Goal: Book appointment/travel/reservation

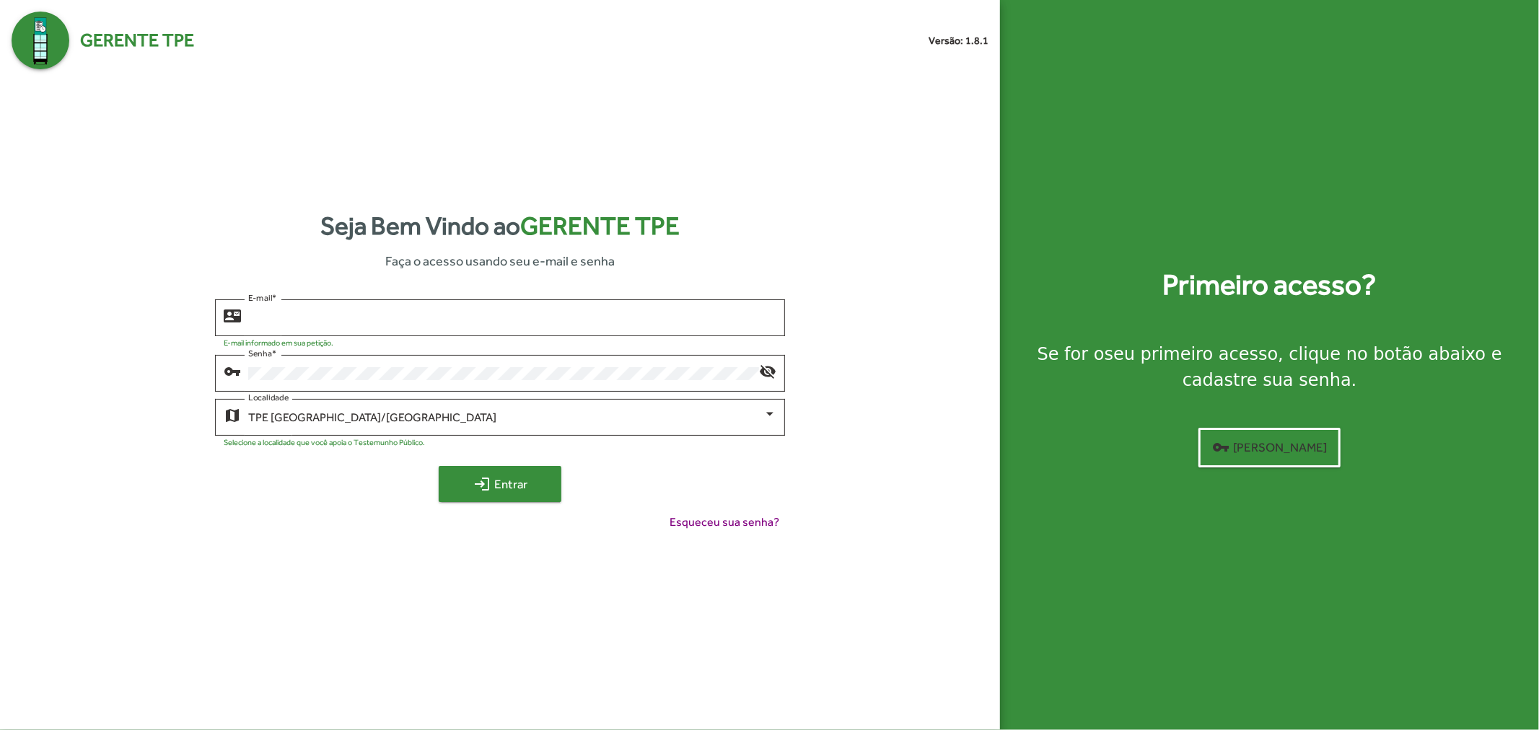
type input "**********"
click at [503, 487] on span "login Entrar" at bounding box center [500, 484] width 97 height 26
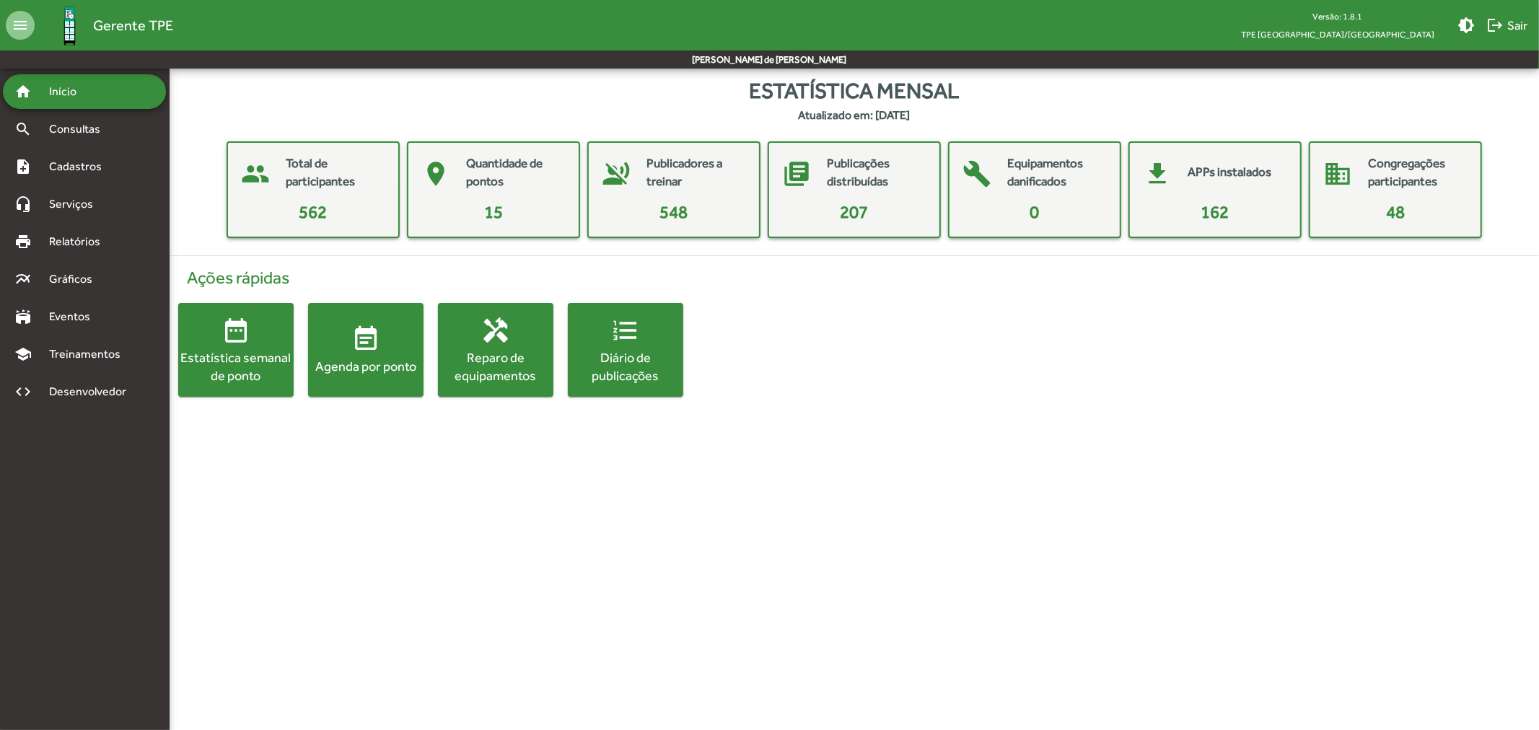
drag, startPoint x: 300, startPoint y: 211, endPoint x: 332, endPoint y: 211, distance: 31.7
drag, startPoint x: 485, startPoint y: 208, endPoint x: 505, endPoint y: 208, distance: 19.5
click at [518, 211] on mat-card-content "15" at bounding box center [493, 212] width 159 height 26
drag, startPoint x: 486, startPoint y: 214, endPoint x: 501, endPoint y: 213, distance: 15.2
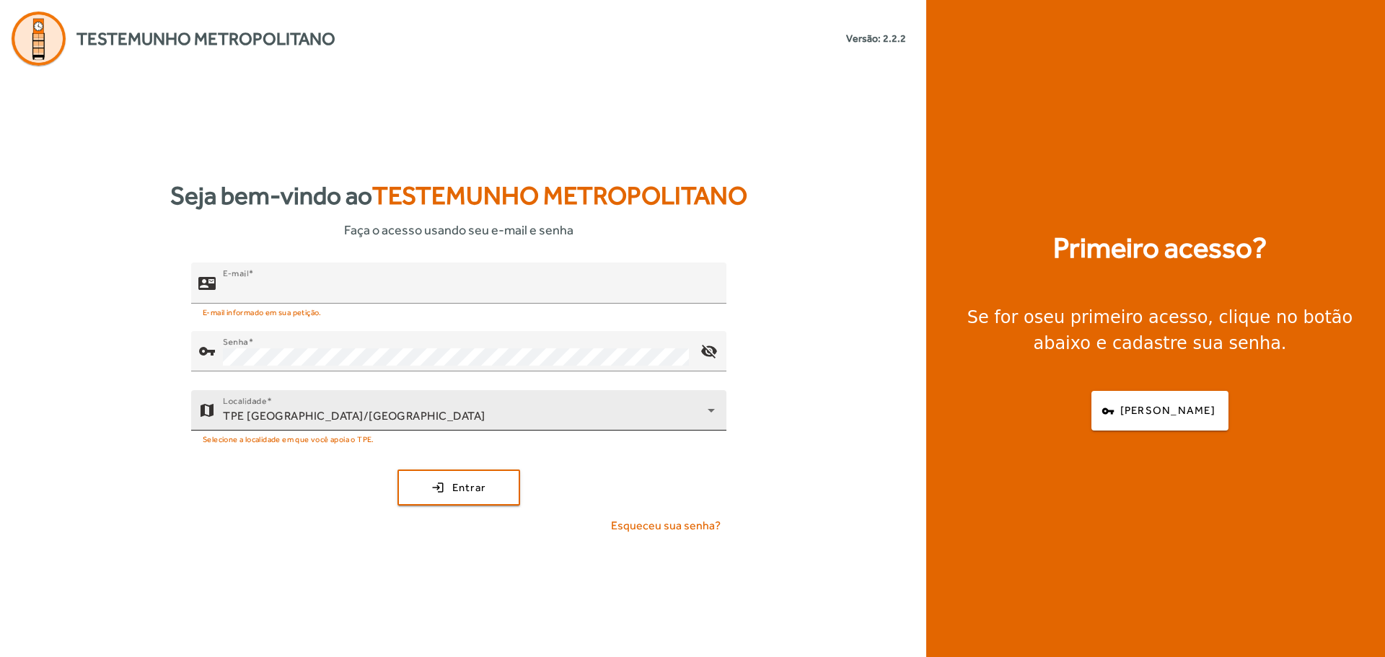
type input "**********"
click at [695, 410] on div "TPE [GEOGRAPHIC_DATA]/[GEOGRAPHIC_DATA]" at bounding box center [465, 416] width 485 height 17
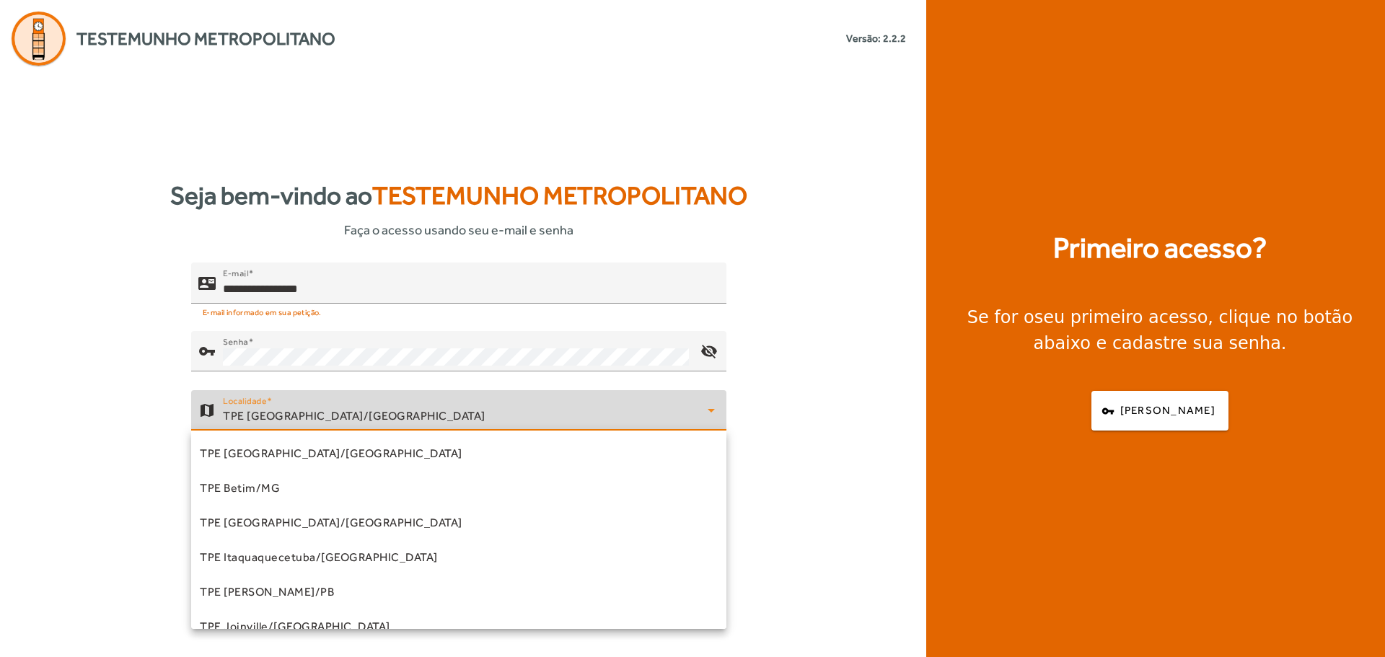
click at [754, 344] on div at bounding box center [692, 328] width 1385 height 657
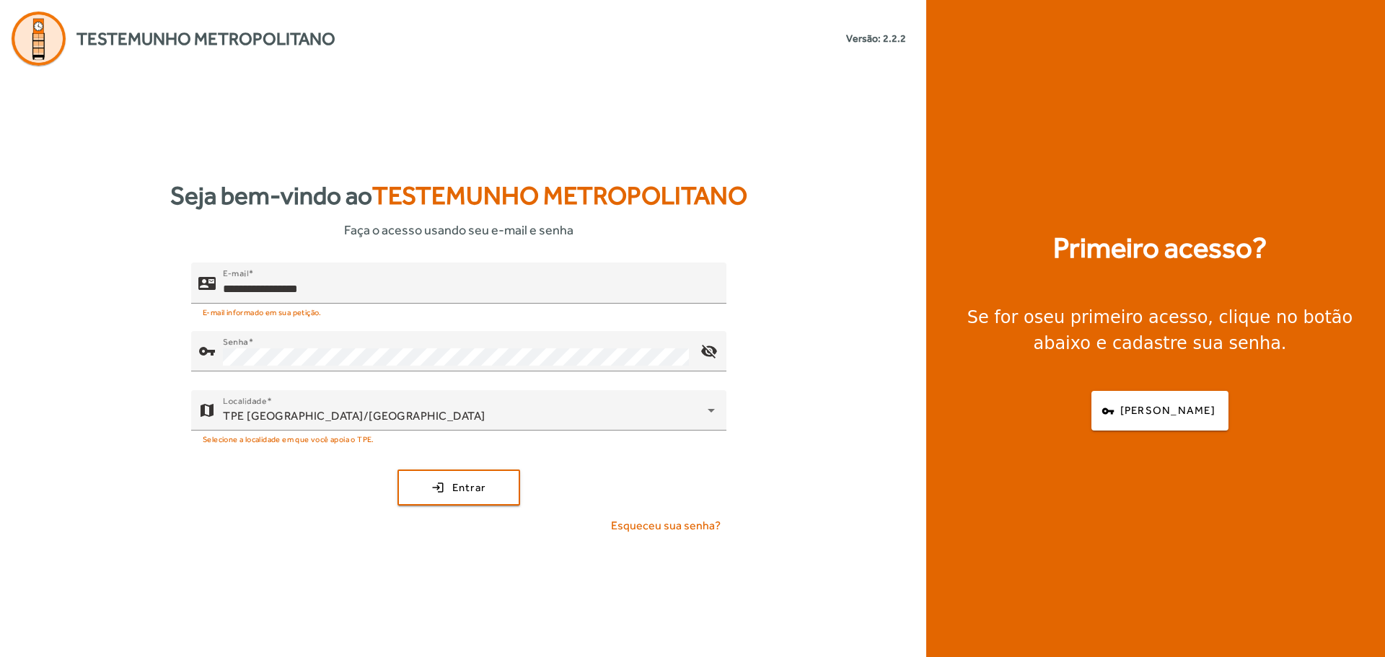
drag, startPoint x: 76, startPoint y: 35, endPoint x: 335, endPoint y: 38, distance: 259.0
click at [335, 38] on div "Testemunho Metropolitano Versão: 2.2.2" at bounding box center [458, 33] width 917 height 66
click at [699, 405] on div "Localidade TPE Uberlândia/MG" at bounding box center [469, 410] width 492 height 40
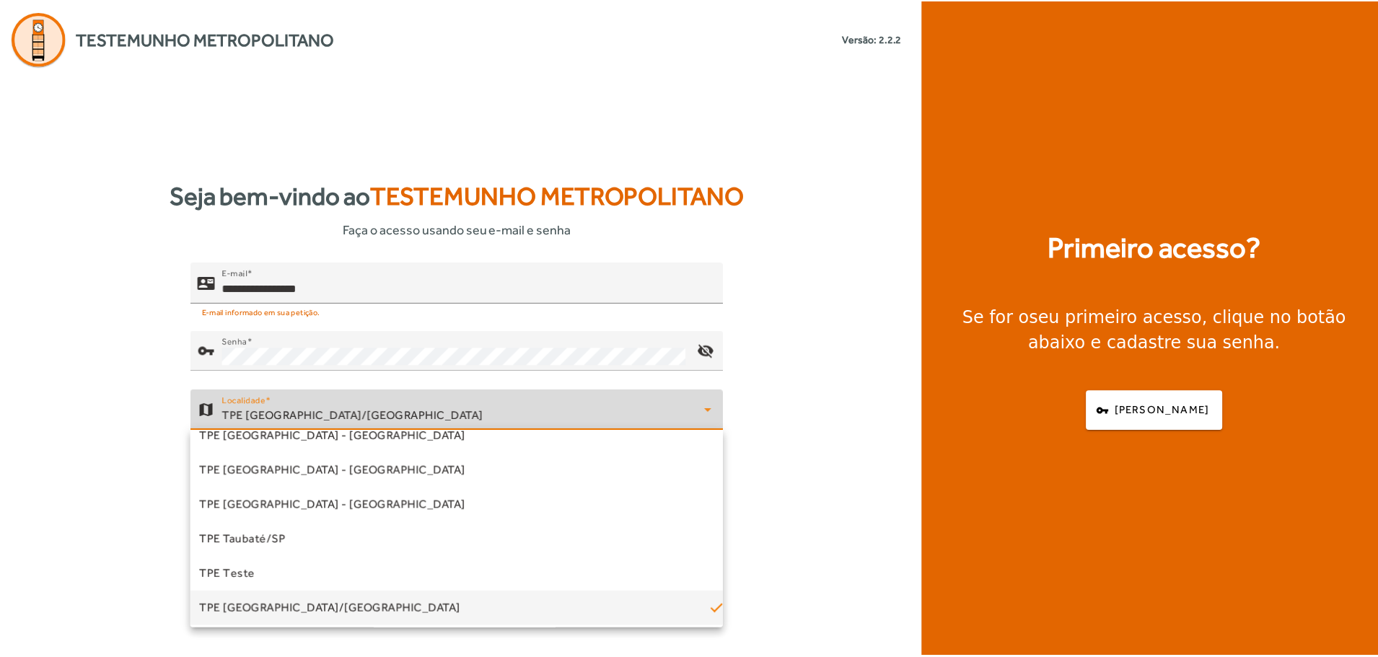
scroll to position [436, 0]
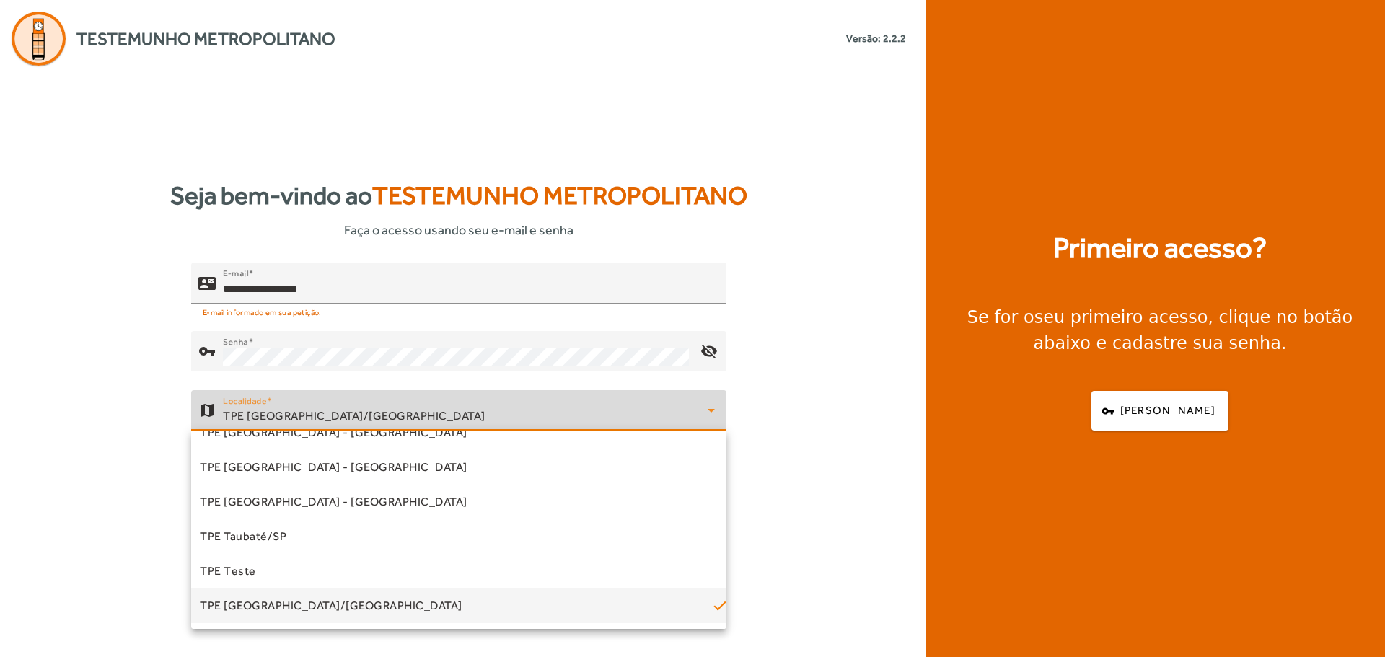
click at [245, 607] on span "TPE [GEOGRAPHIC_DATA]/[GEOGRAPHIC_DATA]" at bounding box center [331, 605] width 263 height 17
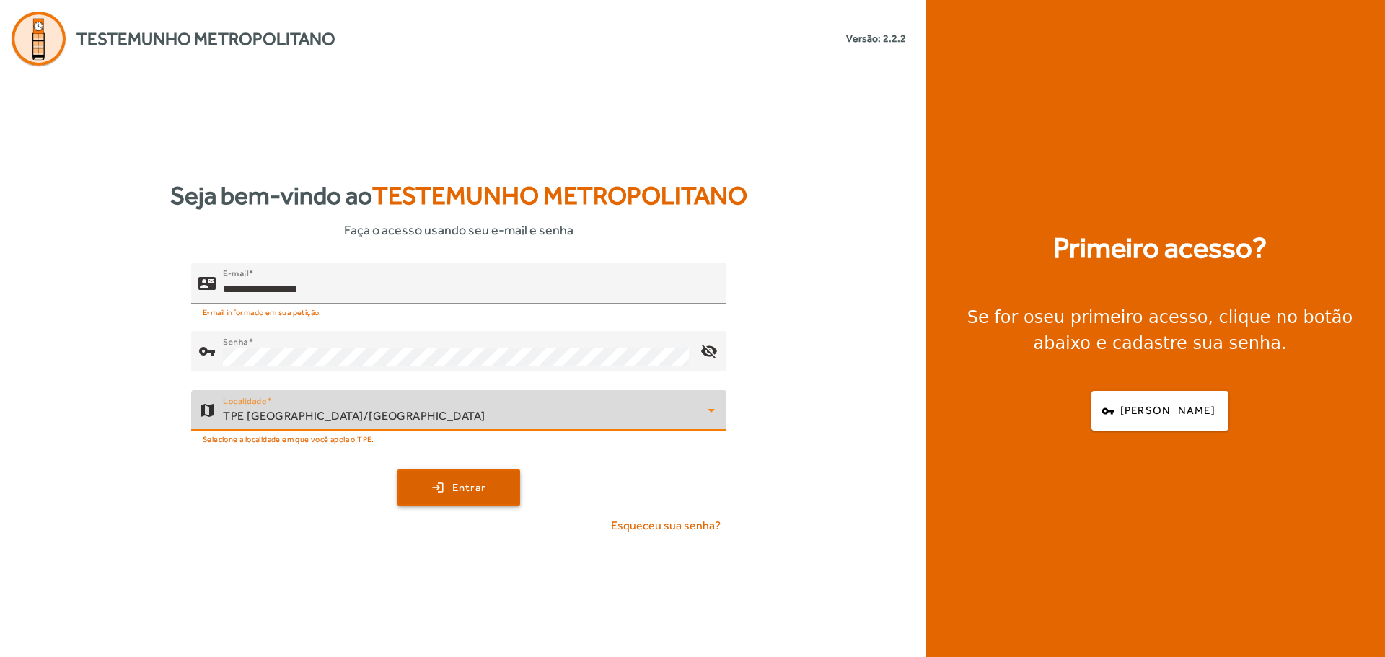
click at [462, 496] on span "submit" at bounding box center [459, 487] width 120 height 35
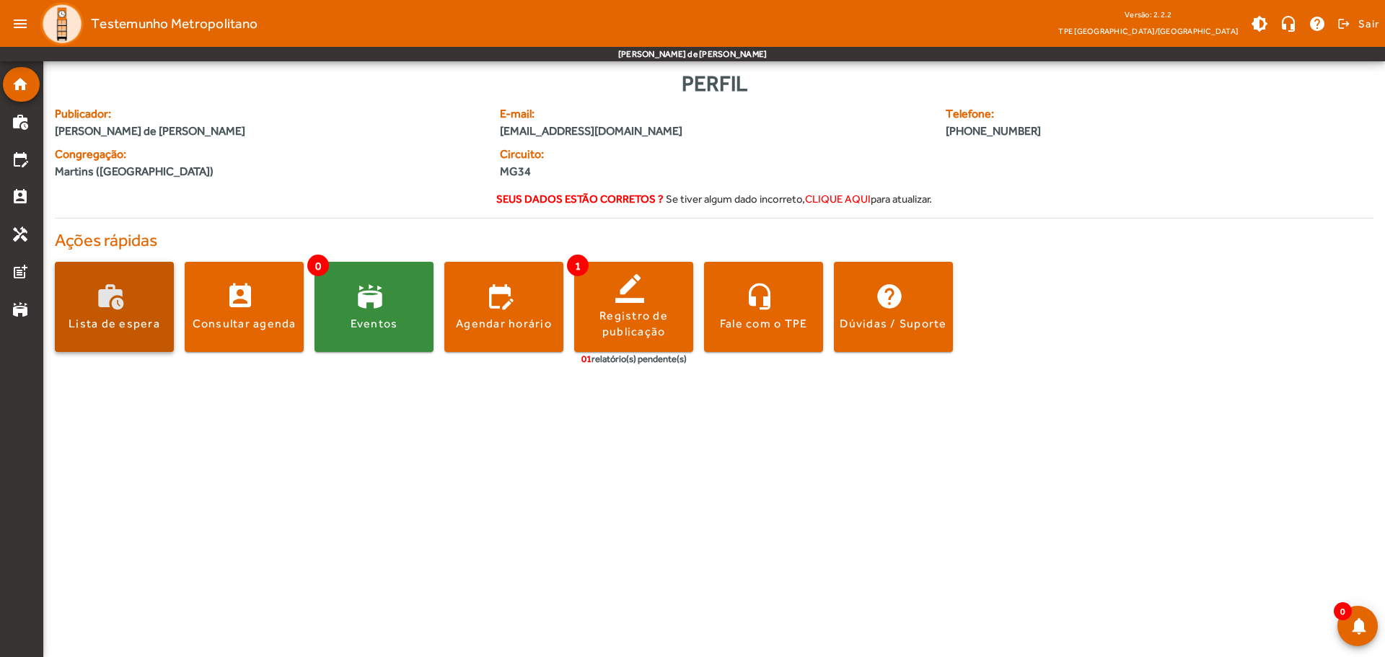
click at [127, 325] on div "Lista de espera" at bounding box center [115, 324] width 92 height 16
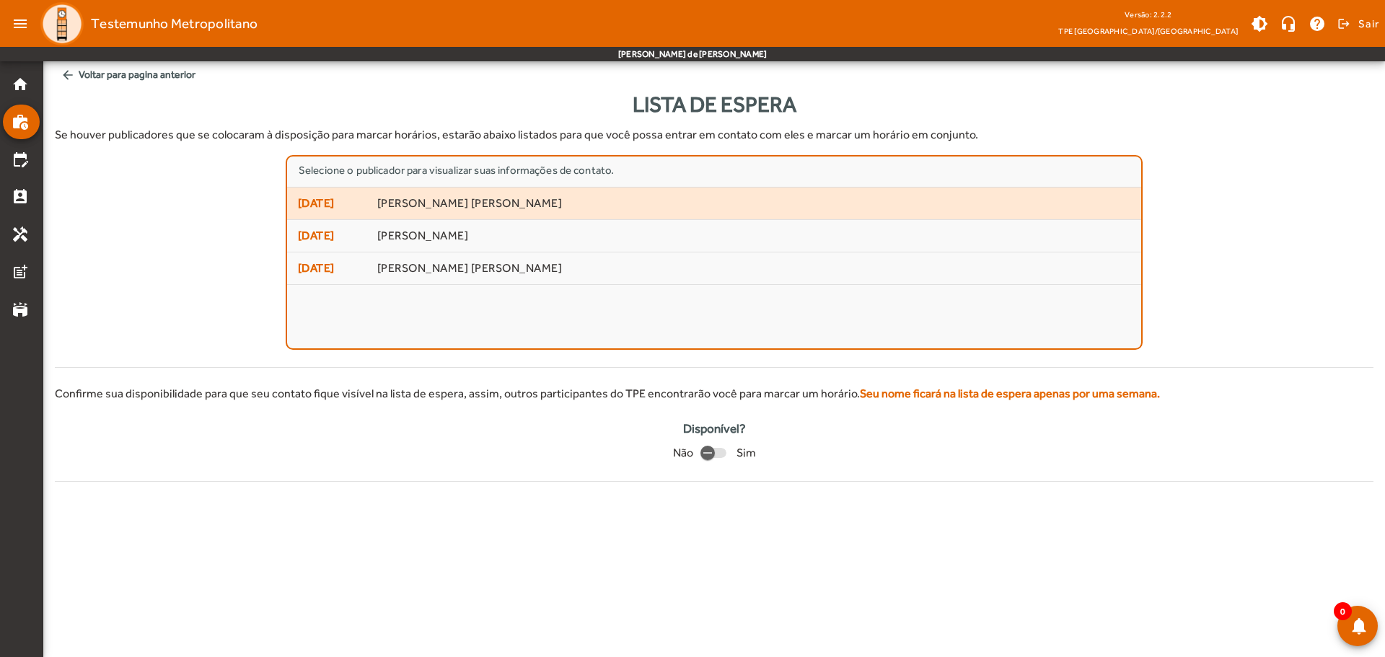
click at [337, 199] on span "19/09/2025" at bounding box center [332, 203] width 69 height 17
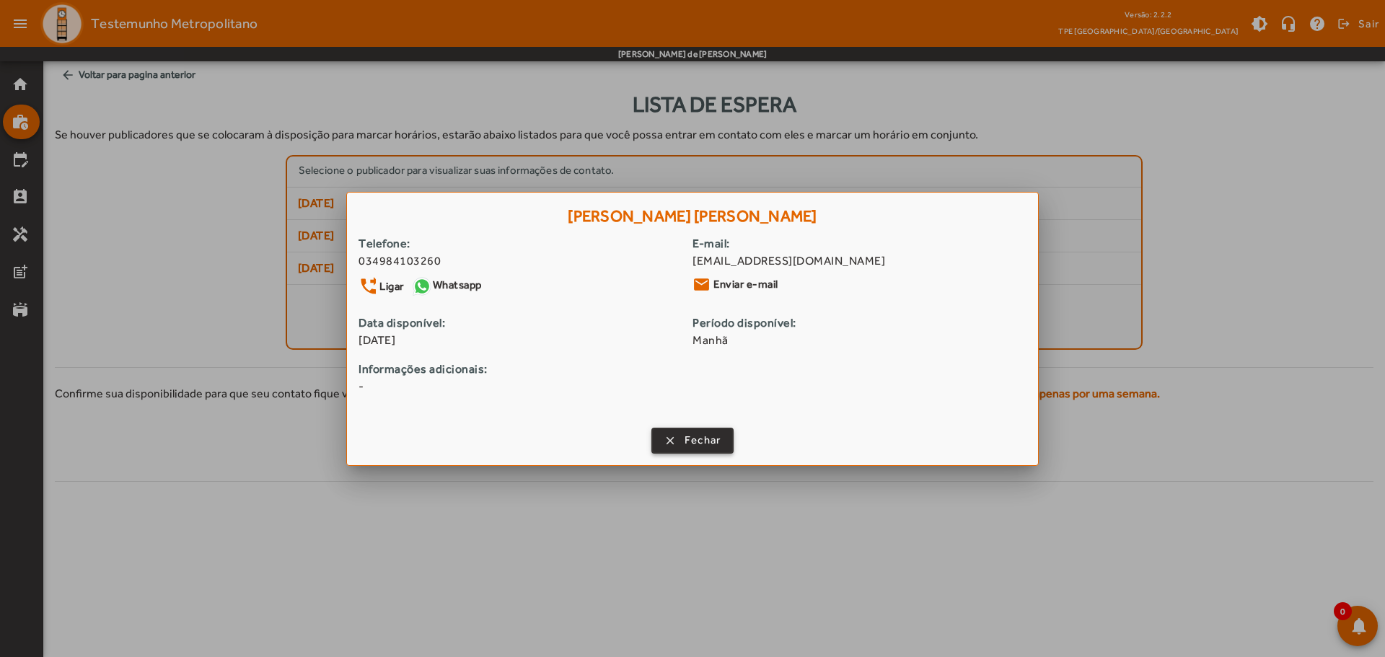
click at [682, 438] on span "button" at bounding box center [693, 440] width 80 height 35
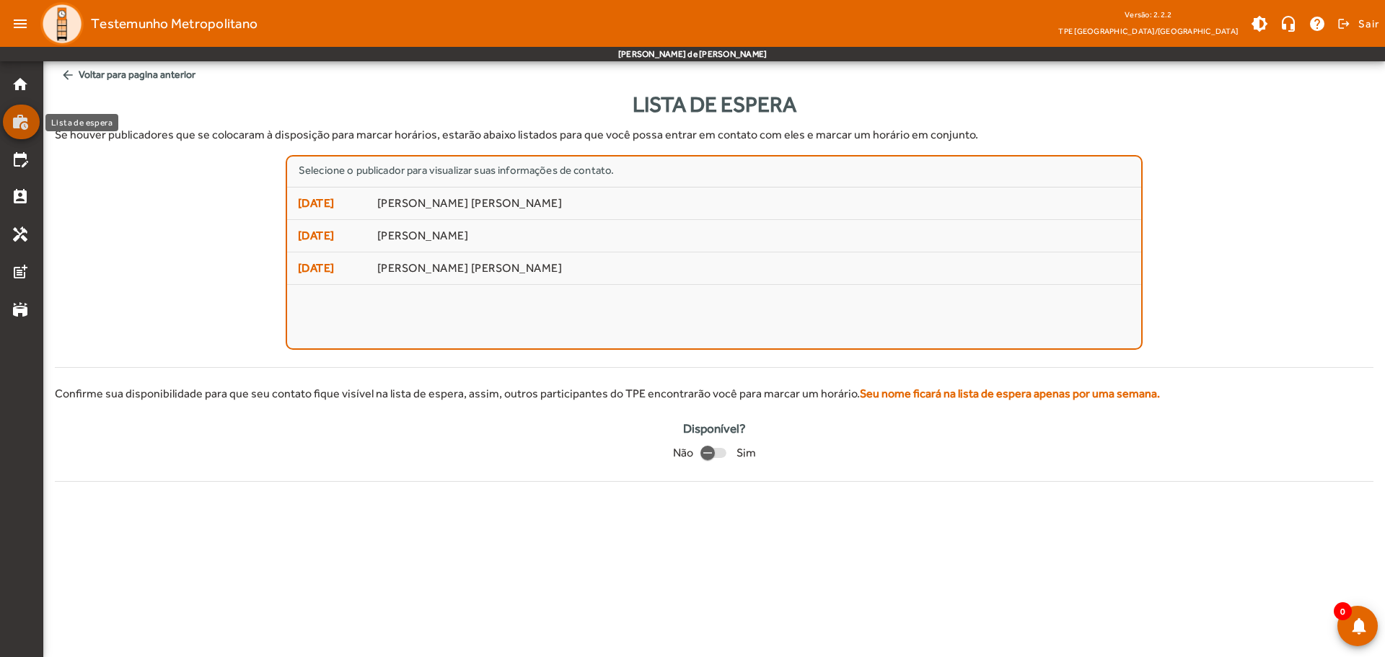
click at [21, 123] on mat-icon "work_history" at bounding box center [20, 121] width 17 height 17
click at [24, 153] on mat-icon "edit_calendar" at bounding box center [20, 159] width 17 height 17
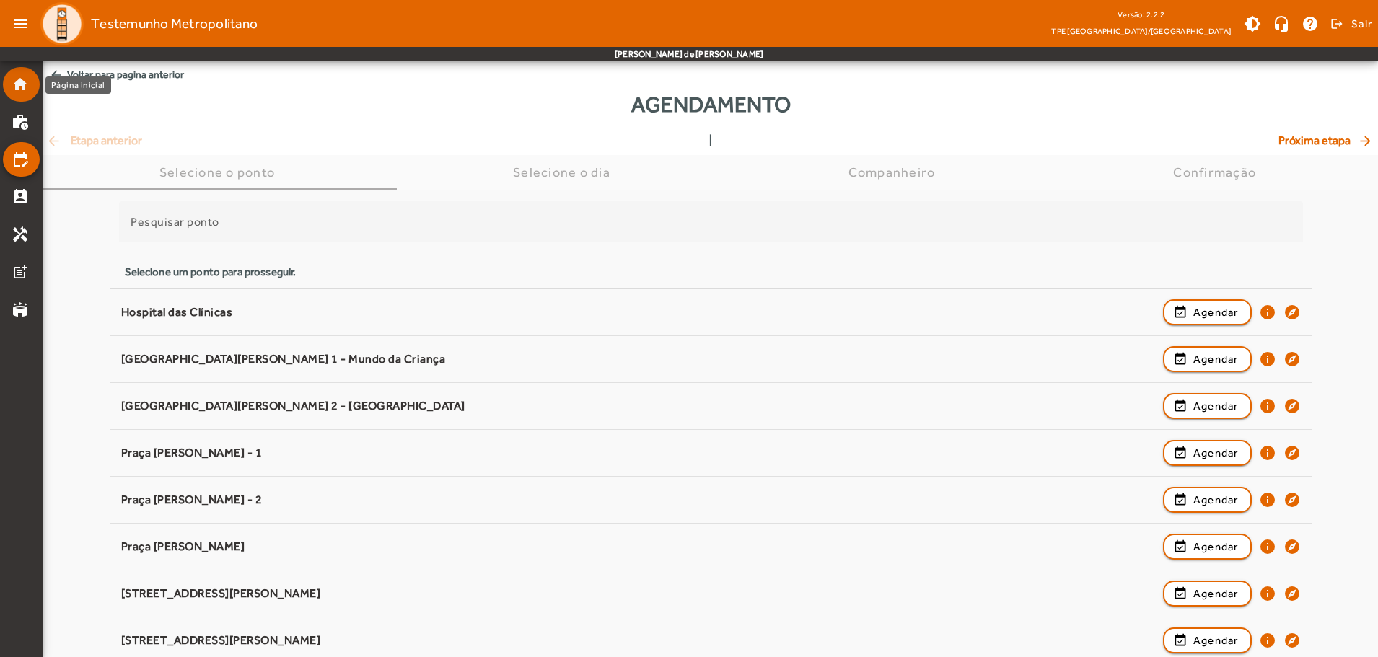
click at [22, 87] on mat-icon "home" at bounding box center [20, 84] width 17 height 17
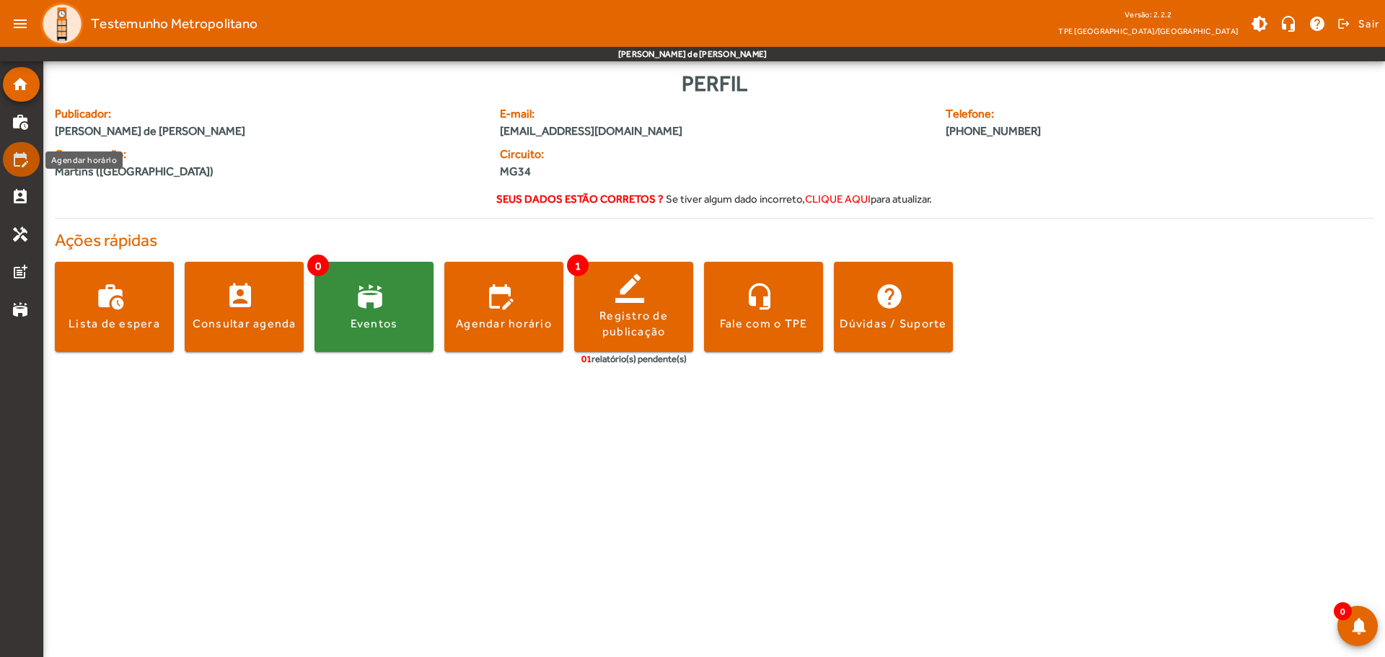
click at [18, 152] on mat-icon "edit_calendar" at bounding box center [20, 159] width 17 height 17
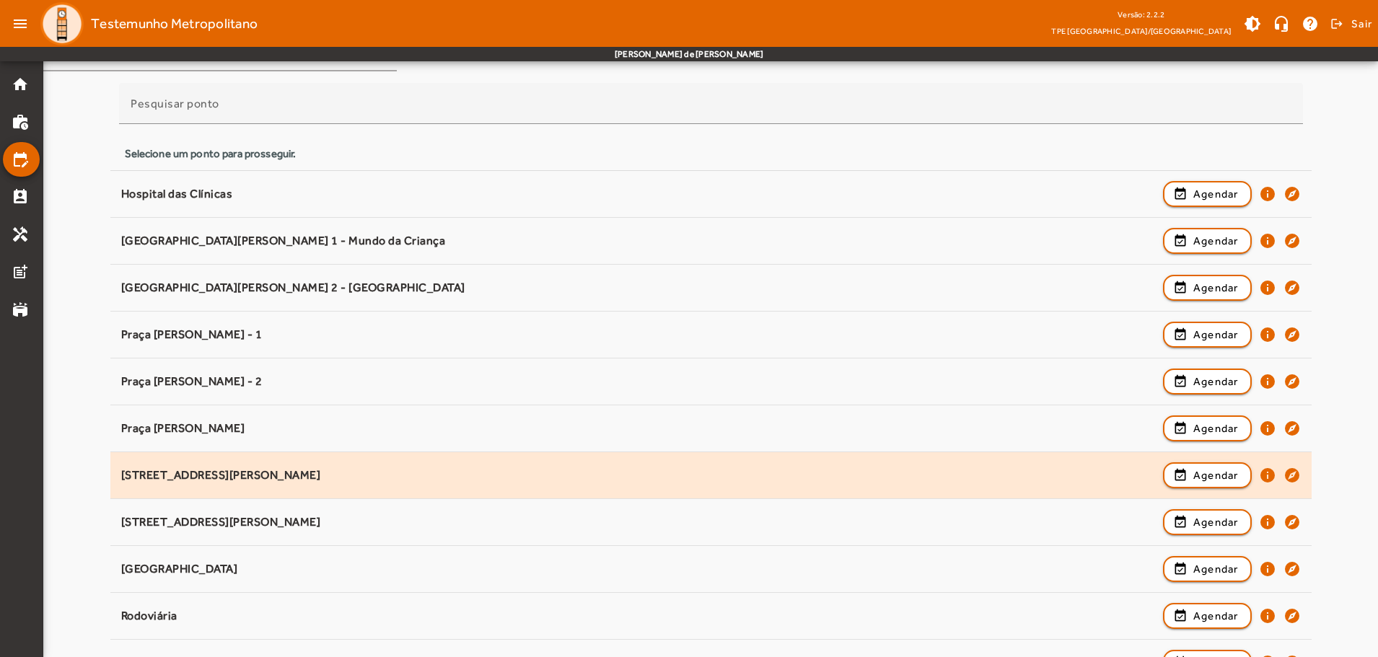
scroll to position [190, 0]
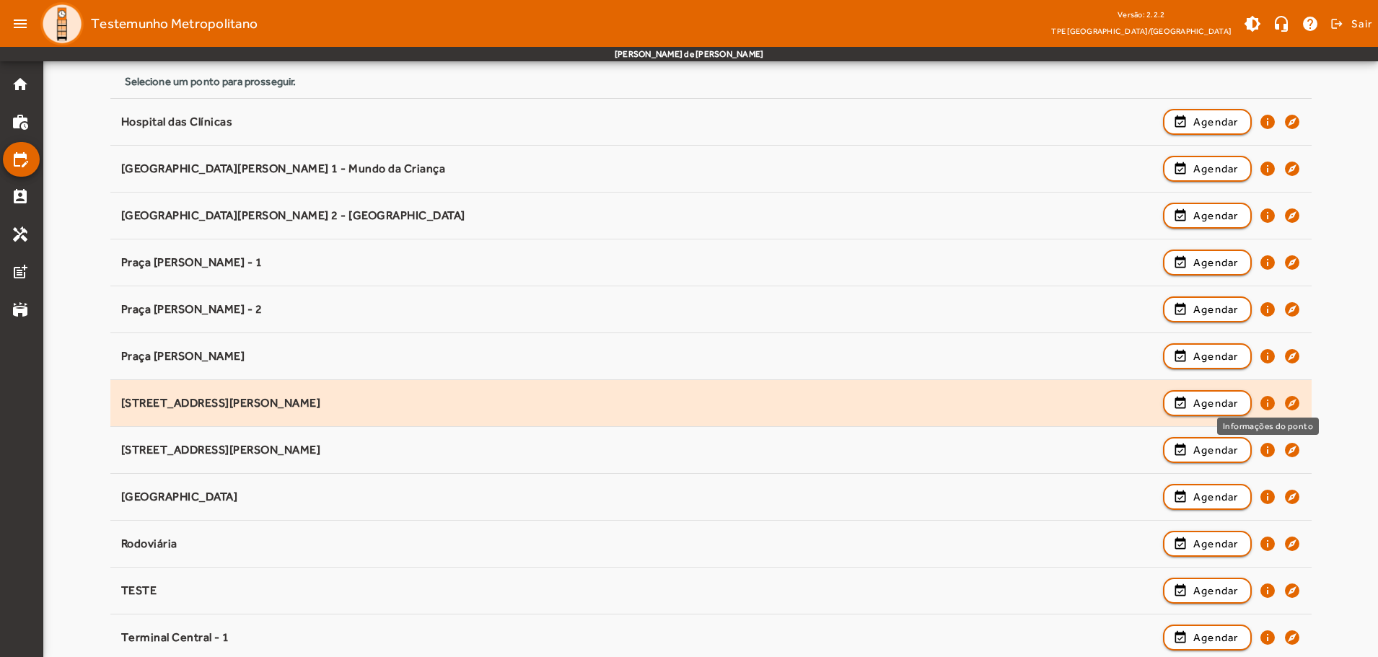
click at [1265, 403] on mat-icon "info" at bounding box center [1267, 403] width 17 height 17
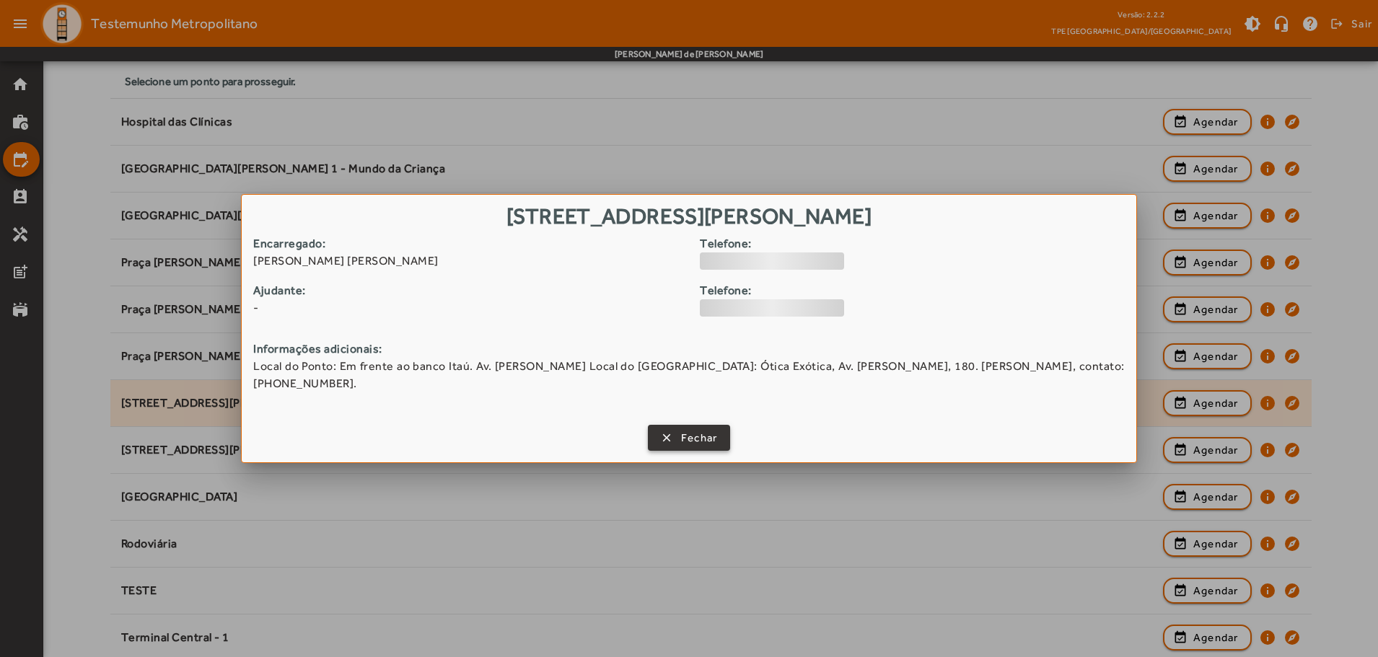
scroll to position [0, 0]
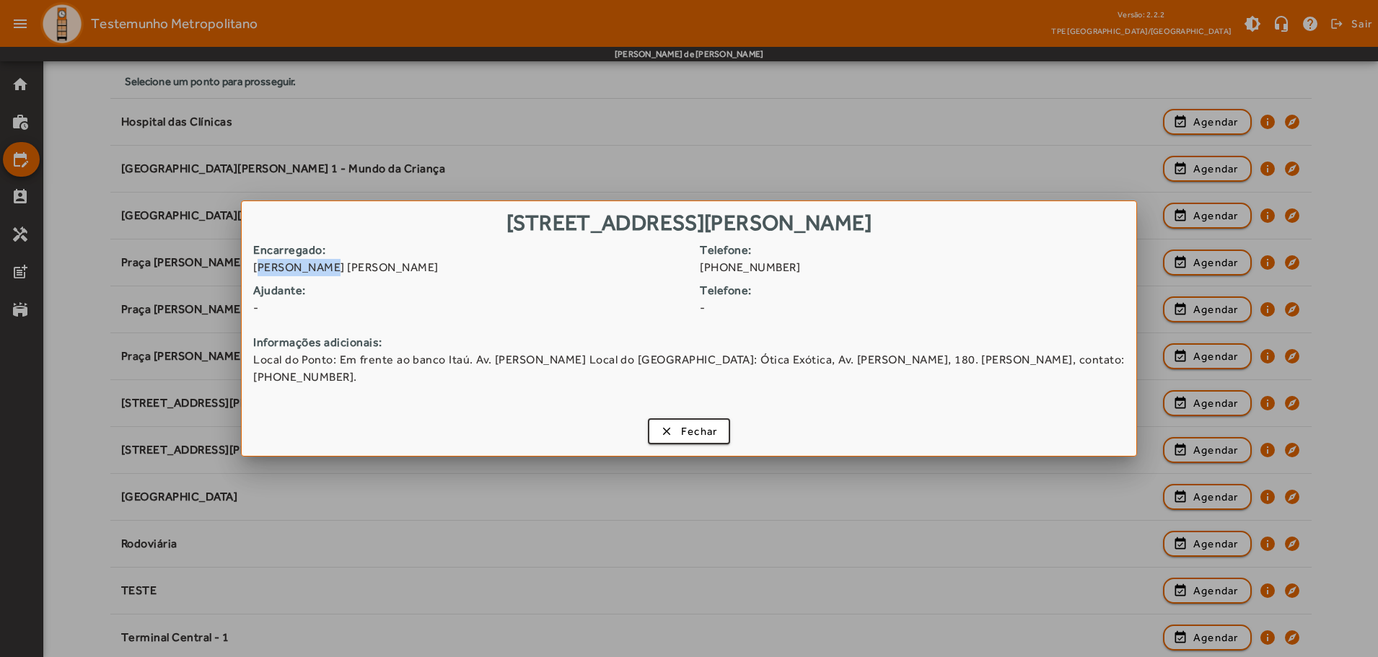
drag, startPoint x: 263, startPoint y: 268, endPoint x: 322, endPoint y: 268, distance: 59.1
click at [322, 268] on span "Edson Francisco Gomes" at bounding box center [471, 267] width 436 height 17
click at [344, 359] on span "Local do Ponto: Em frente ao banco Itaú. Av. Floriano Peixoto Local do Ponto de…" at bounding box center [688, 368] width 871 height 35
drag, startPoint x: 723, startPoint y: 359, endPoint x: 796, endPoint y: 358, distance: 73.6
click at [796, 358] on span "Local do Ponto: Em frente ao banco Itaú. Av. Floriano Peixoto Local do Ponto de…" at bounding box center [688, 368] width 871 height 35
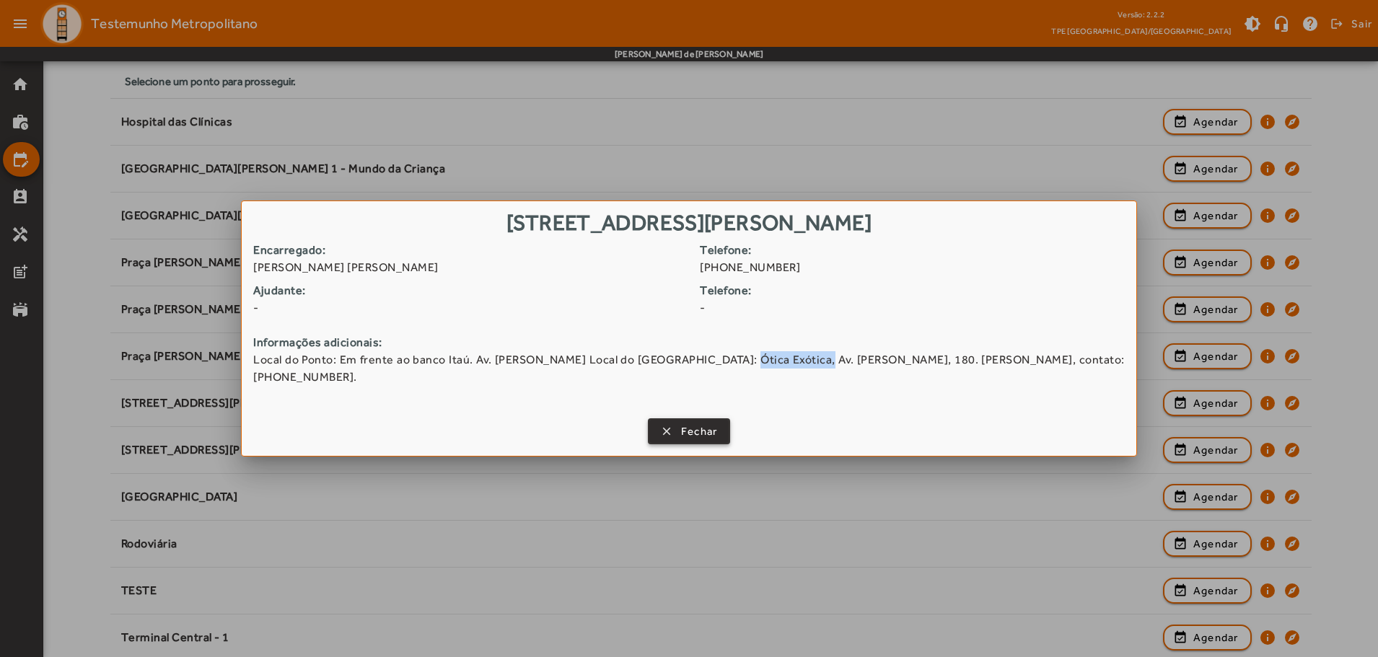
click at [696, 426] on span "Fechar" at bounding box center [699, 431] width 37 height 17
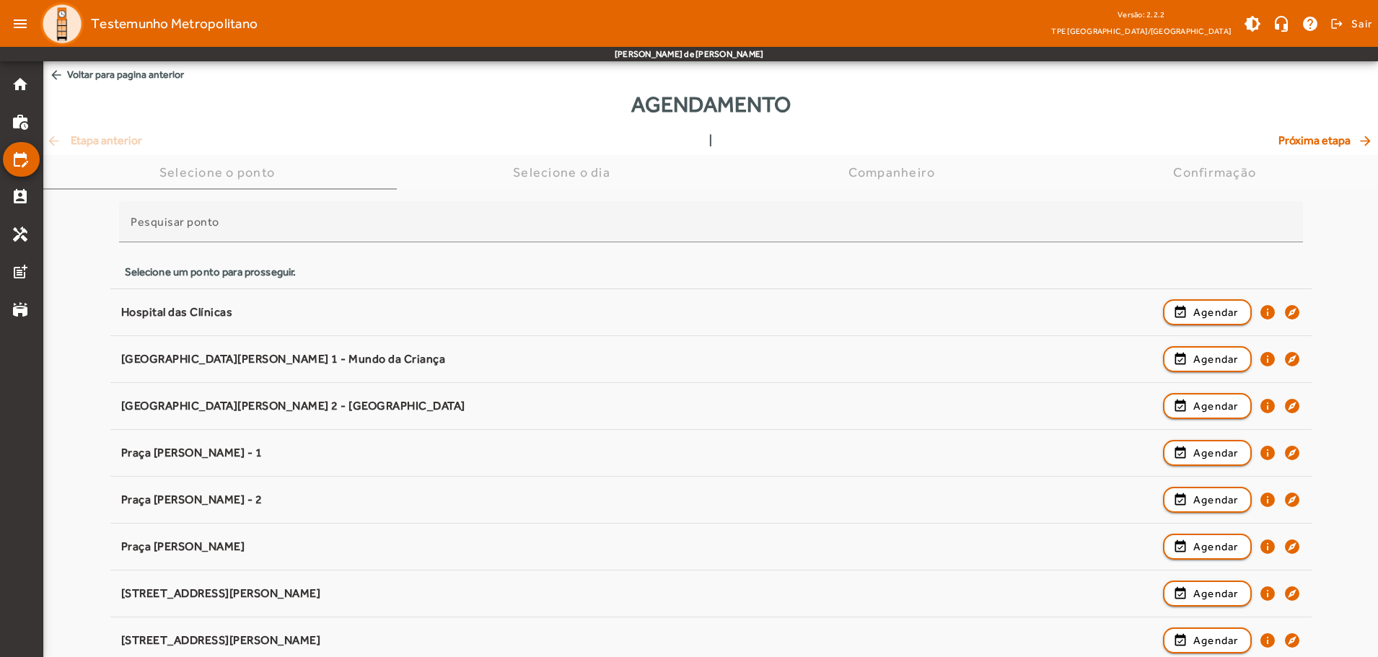
scroll to position [190, 0]
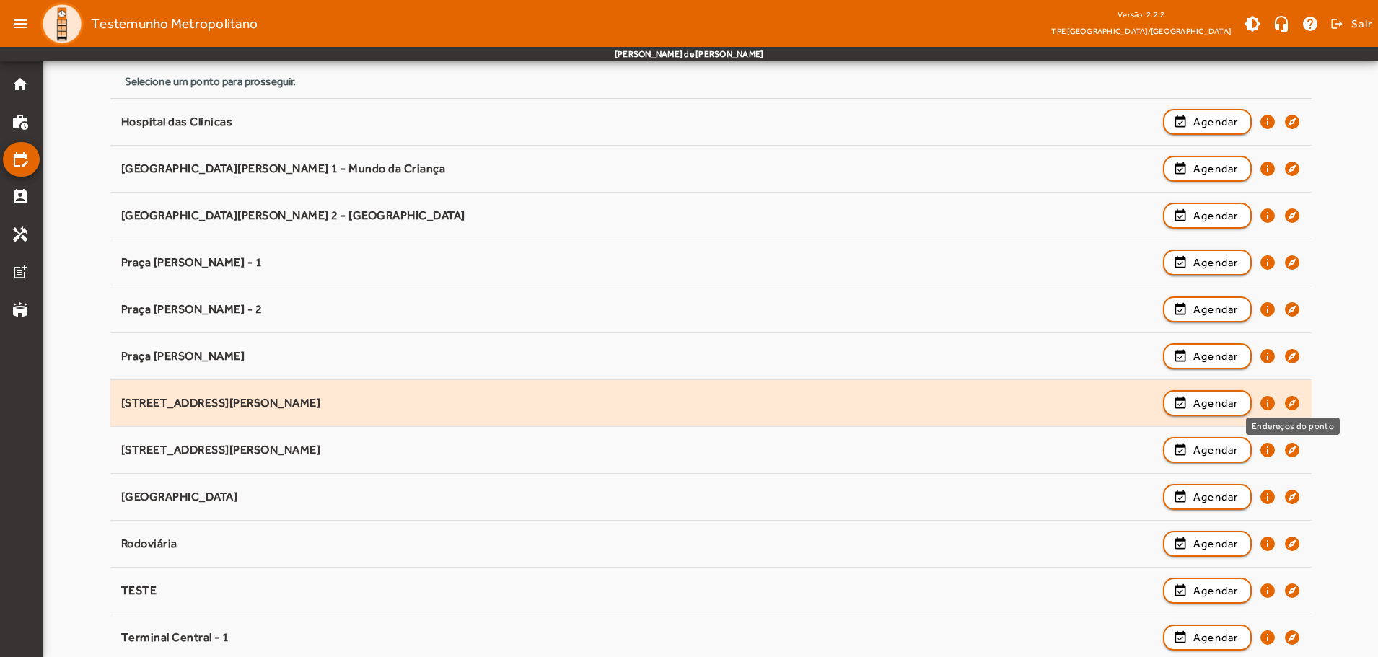
click at [1291, 400] on mat-icon "explore" at bounding box center [1291, 403] width 17 height 17
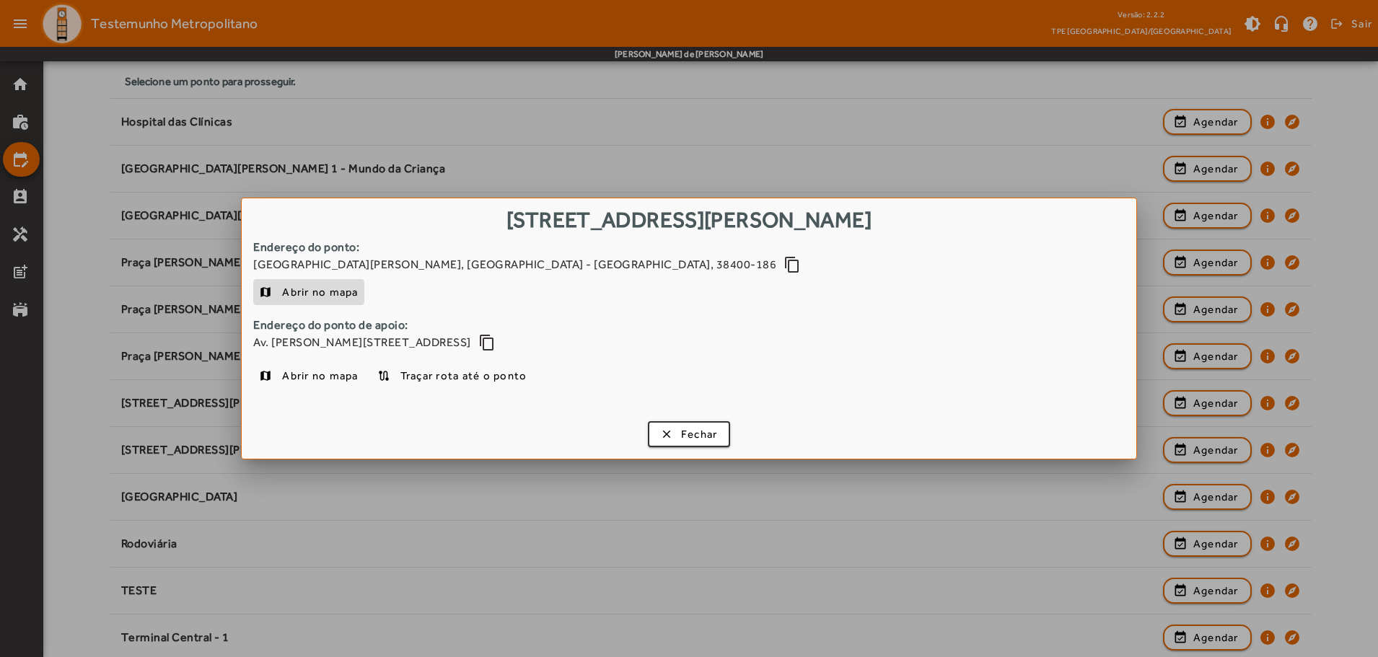
click at [327, 291] on span "Abrir no mapa" at bounding box center [320, 291] width 76 height 17
drag, startPoint x: 251, startPoint y: 247, endPoint x: 370, endPoint y: 248, distance: 119.0
click at [370, 248] on div "Endereço do ponto: Praça Tubal Vilela - Centro, Uberlândia - MG, 38400-186 cont…" at bounding box center [689, 327] width 894 height 176
drag, startPoint x: 251, startPoint y: 325, endPoint x: 425, endPoint y: 328, distance: 173.9
click at [425, 328] on div "Endereço do ponto: Praça Tubal Vilela - Centro, Uberlândia - MG, 38400-186 cont…" at bounding box center [689, 327] width 894 height 176
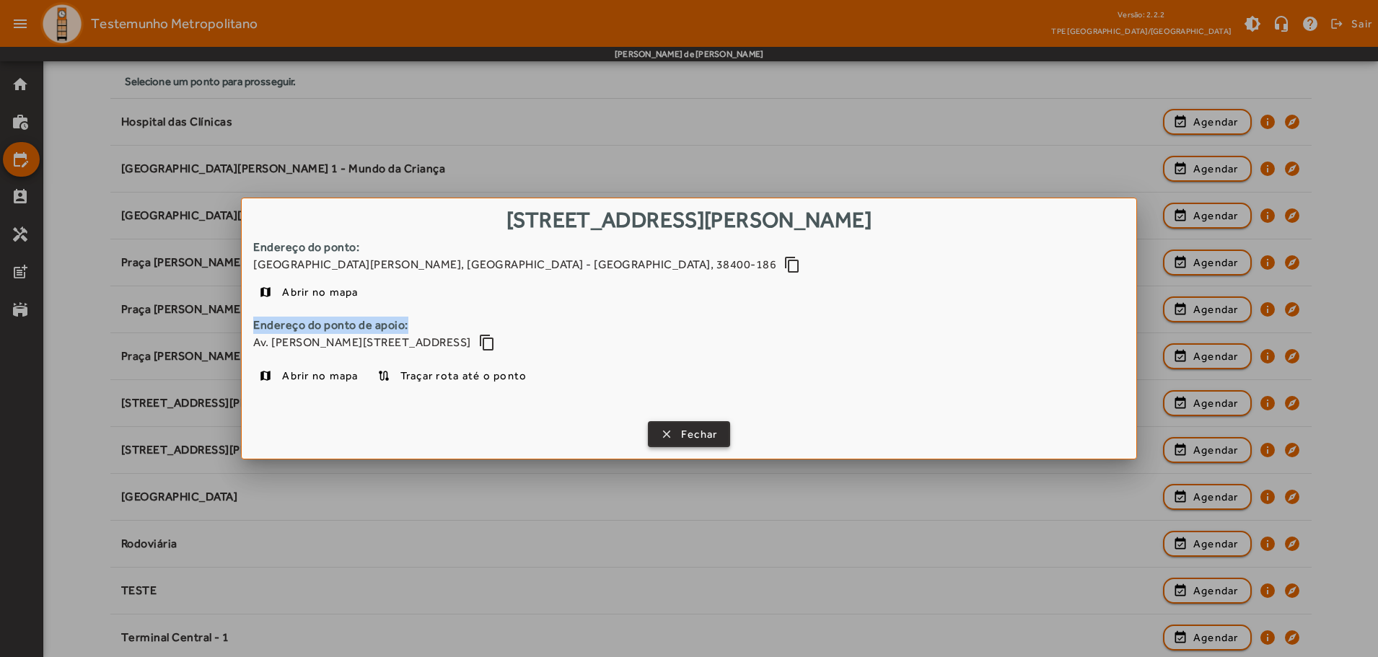
click at [701, 435] on span "Fechar" at bounding box center [699, 434] width 37 height 17
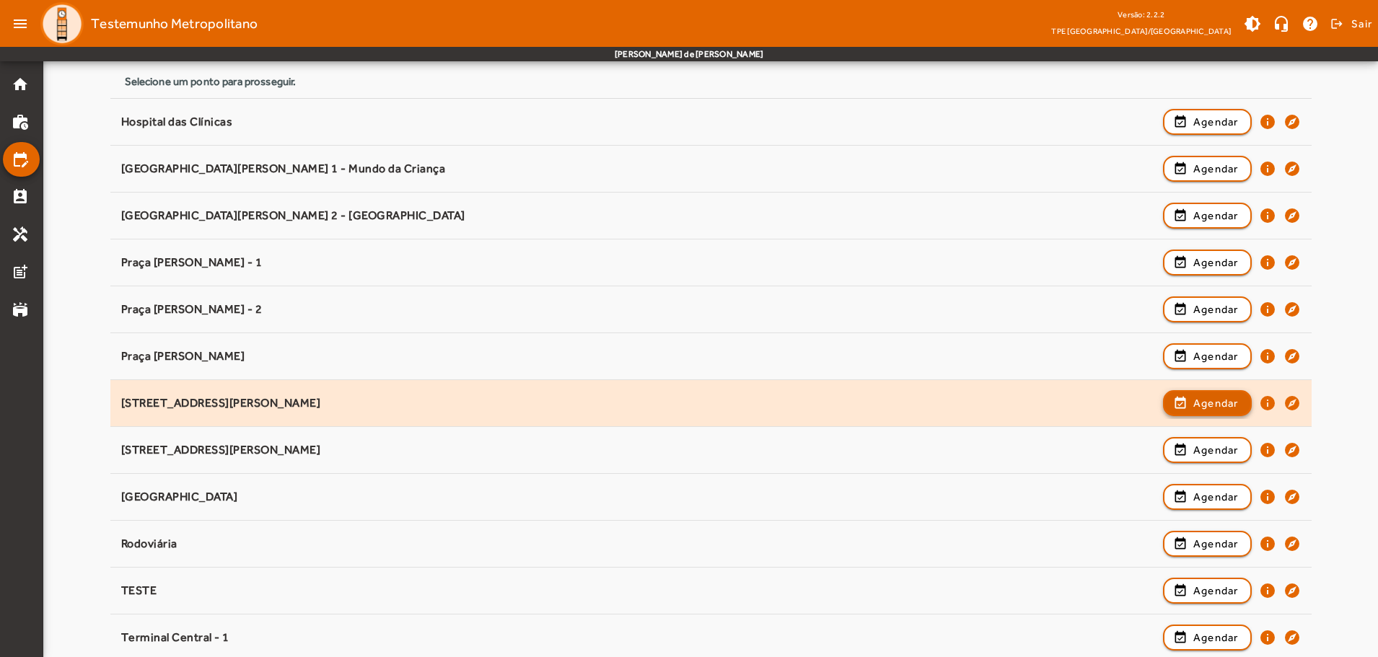
click at [1212, 406] on span "Agendar" at bounding box center [1215, 403] width 45 height 17
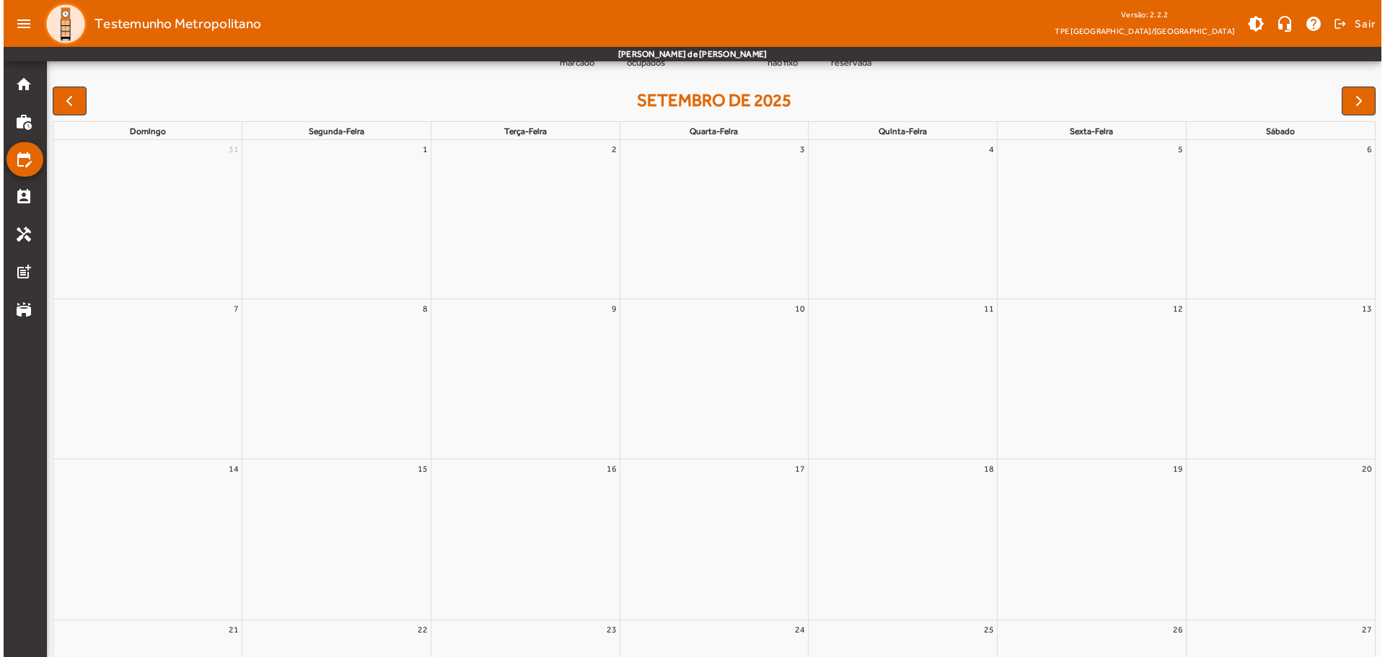
scroll to position [0, 0]
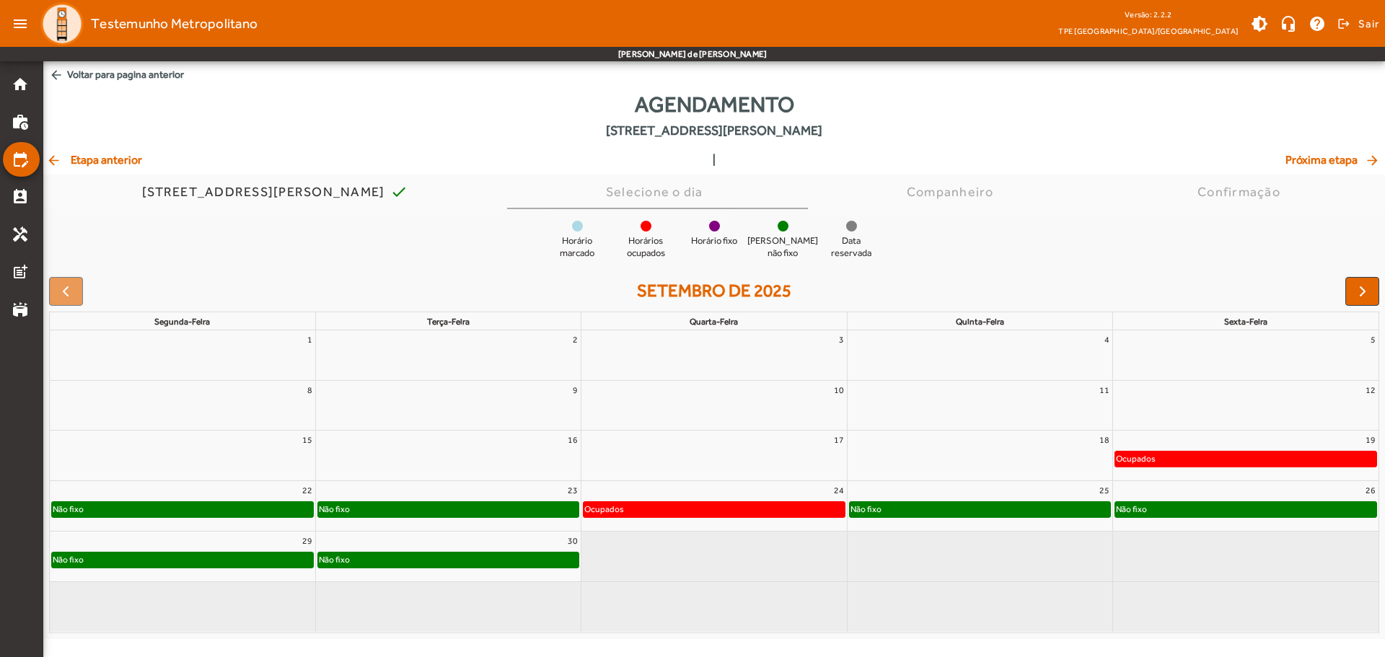
click at [53, 155] on mat-icon "arrow_back" at bounding box center [54, 160] width 17 height 14
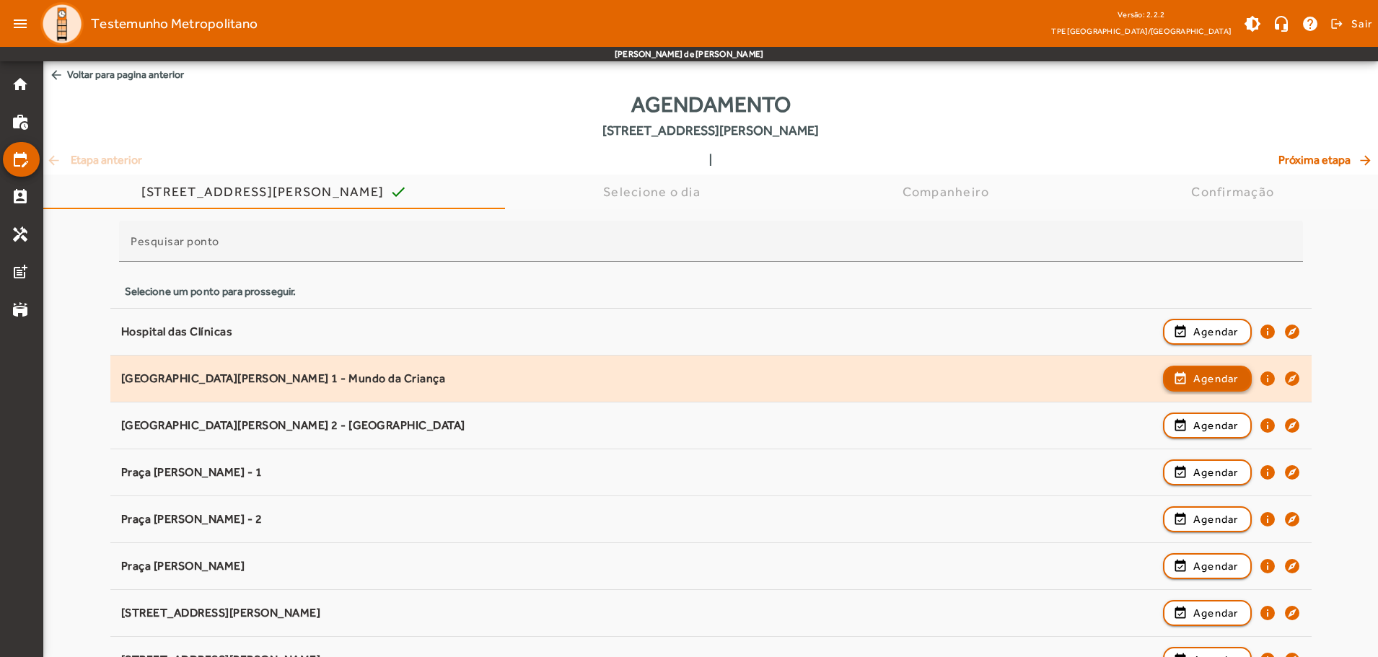
click at [1213, 370] on span "Agendar" at bounding box center [1215, 378] width 45 height 17
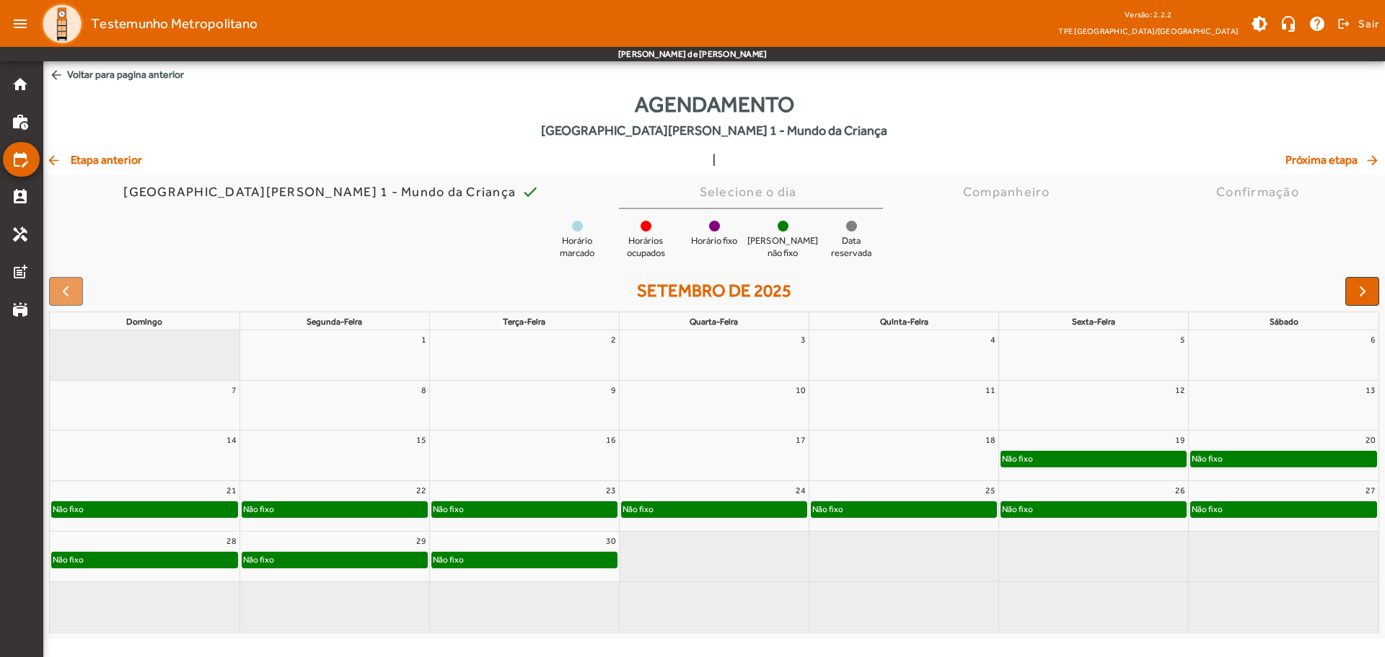
click at [1127, 459] on div "Não fixo" at bounding box center [1093, 459] width 185 height 14
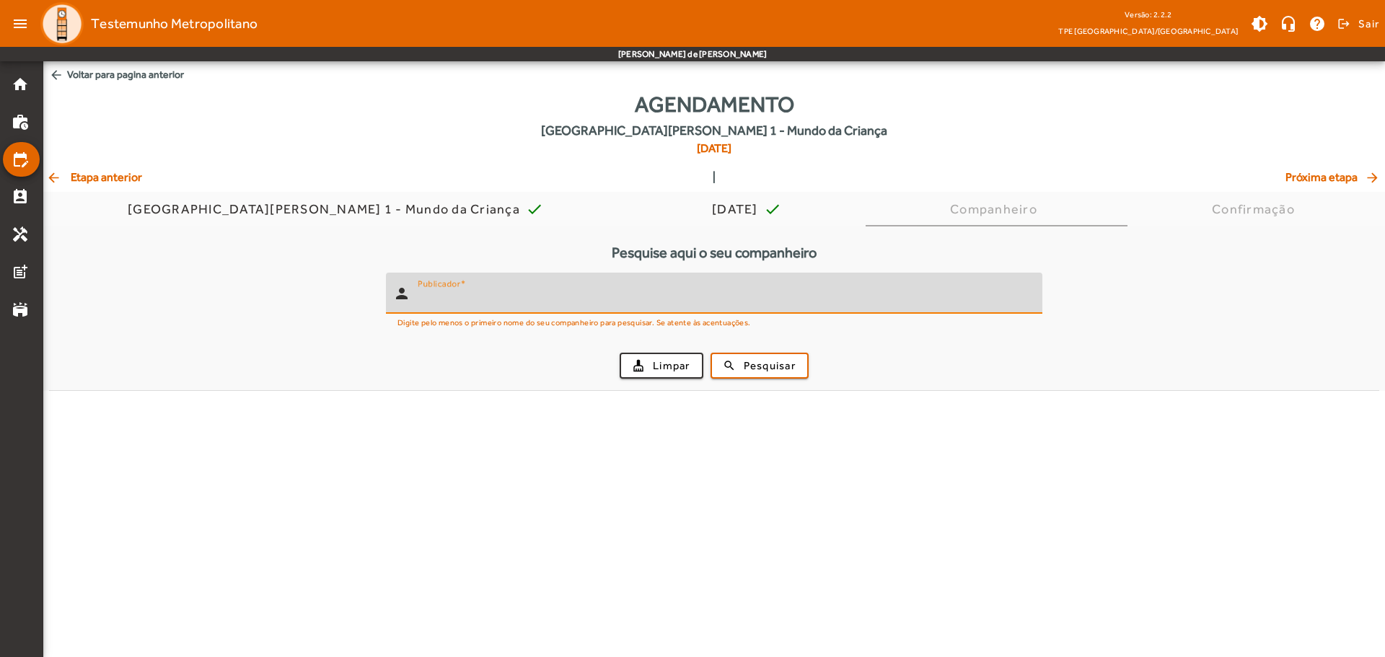
click at [562, 294] on input "Publicador" at bounding box center [724, 299] width 613 height 17
type input "*******"
click at [748, 363] on span "Pesquisar" at bounding box center [770, 366] width 52 height 17
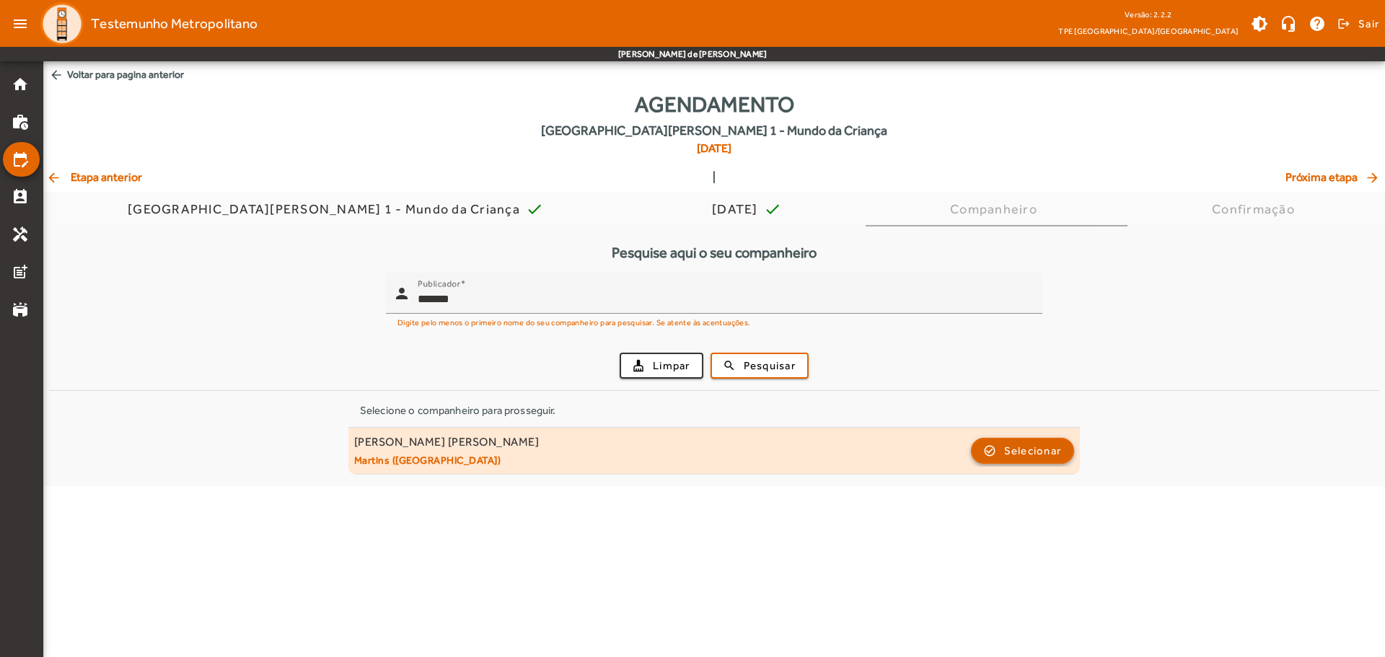
click at [1044, 454] on span "Selecionar" at bounding box center [1033, 450] width 58 height 17
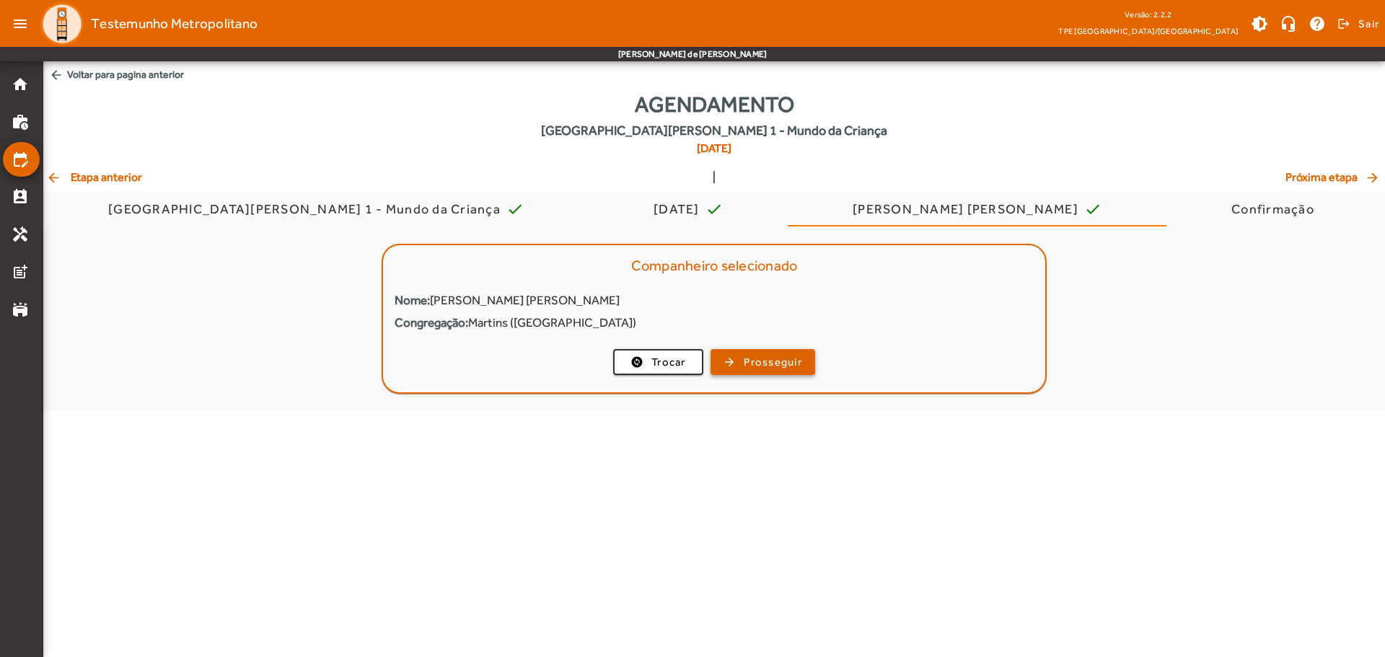
click at [793, 356] on span "Prosseguir" at bounding box center [773, 362] width 58 height 17
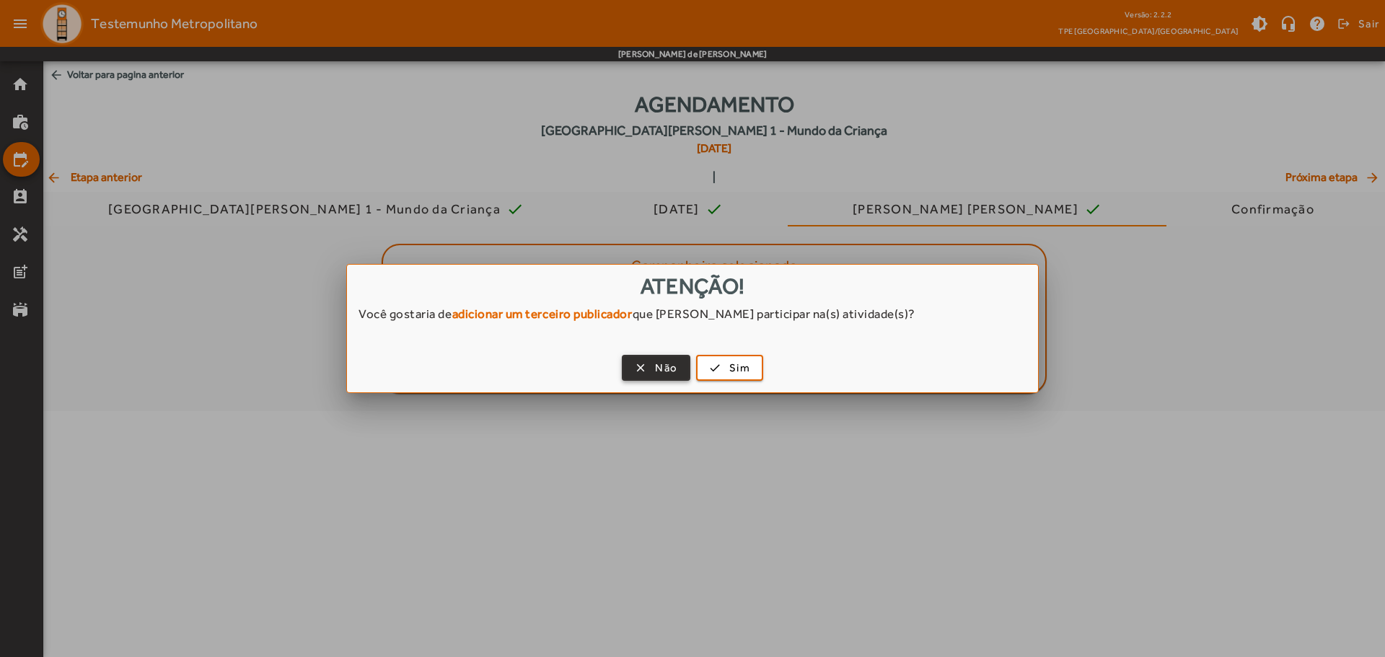
click at [664, 366] on span "Não" at bounding box center [666, 368] width 22 height 17
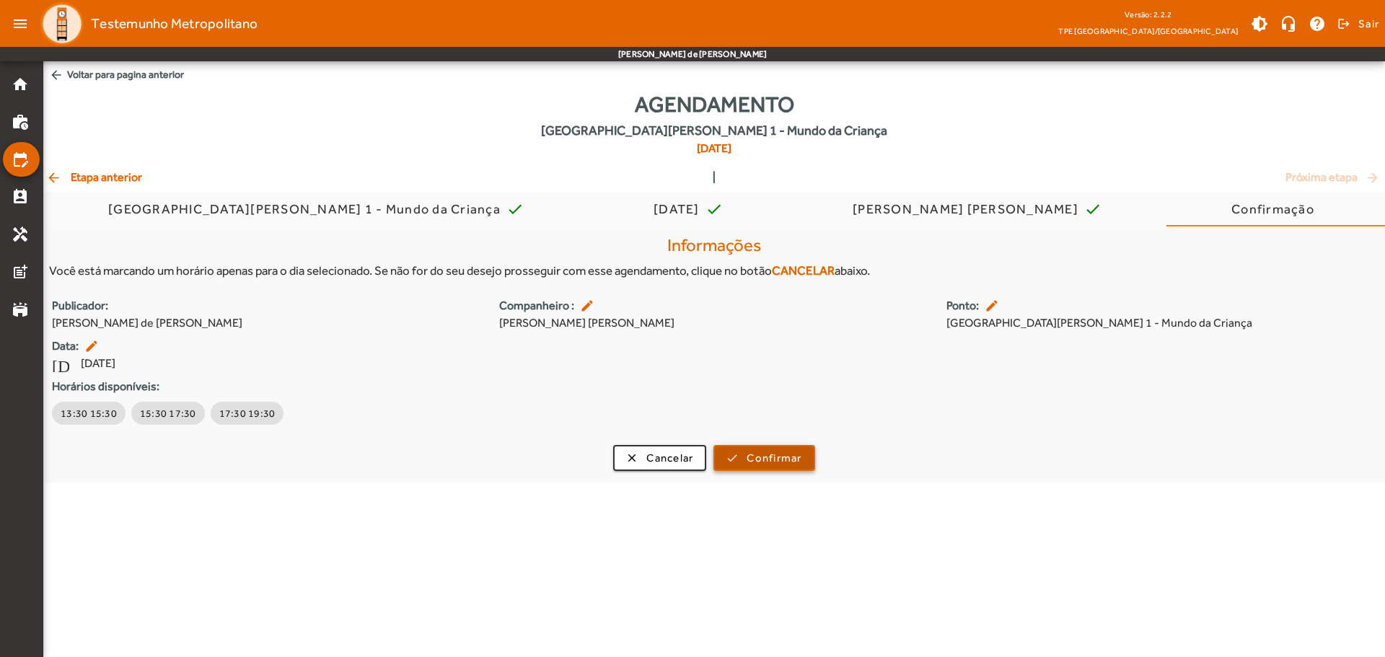
click at [768, 452] on span "Confirmar" at bounding box center [774, 458] width 55 height 17
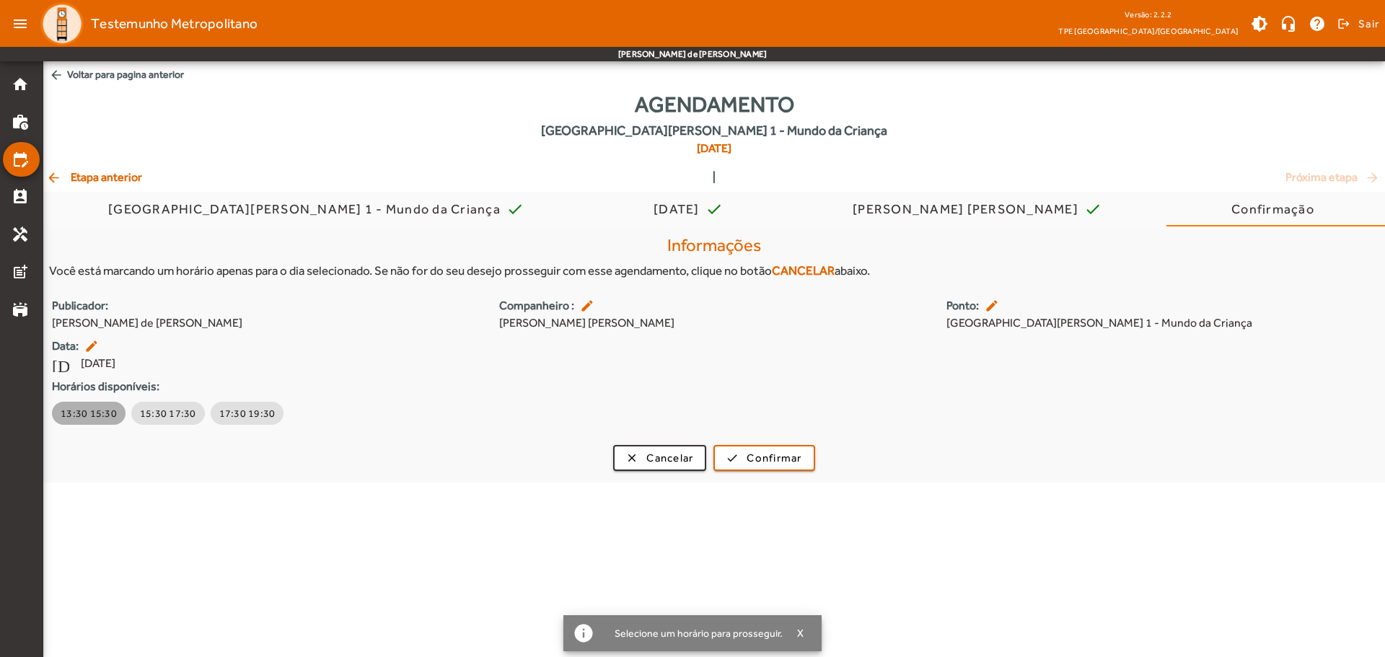
click at [94, 415] on span "13:30 15:30" at bounding box center [89, 413] width 56 height 14
click at [268, 410] on span "17:30 19:30" at bounding box center [267, 413] width 56 height 14
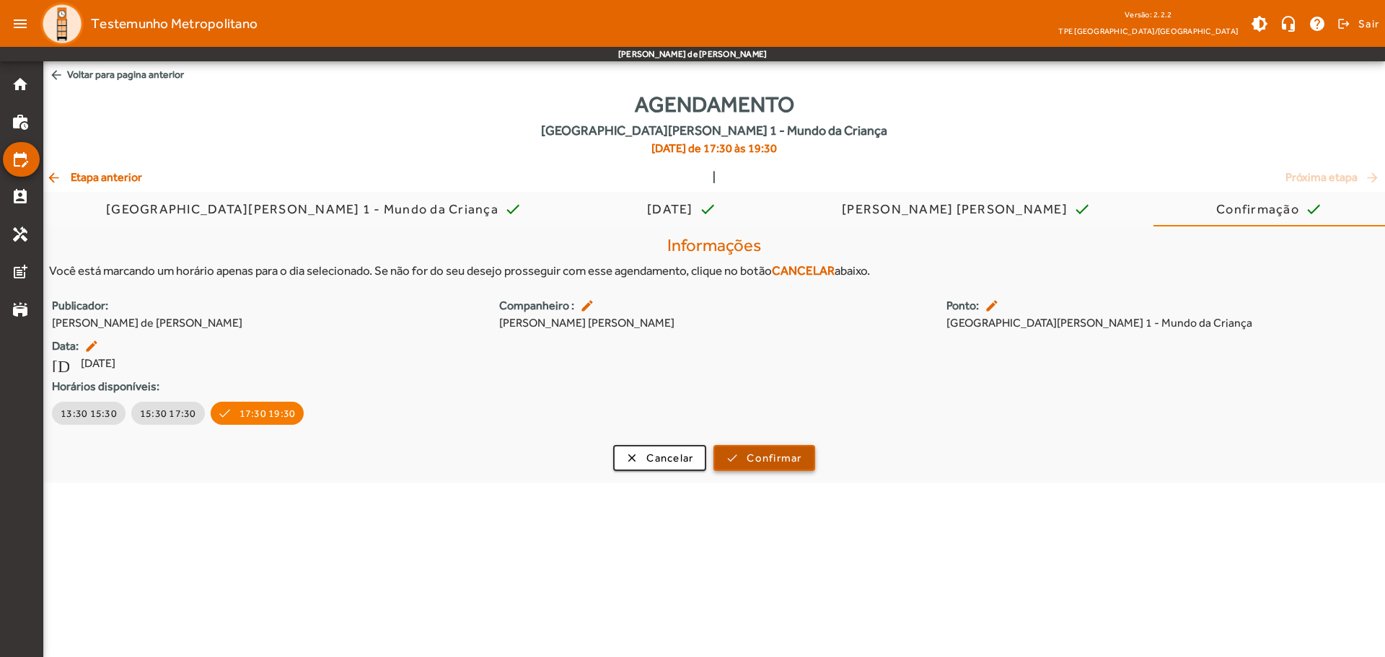
click at [745, 462] on span "submit" at bounding box center [764, 458] width 98 height 35
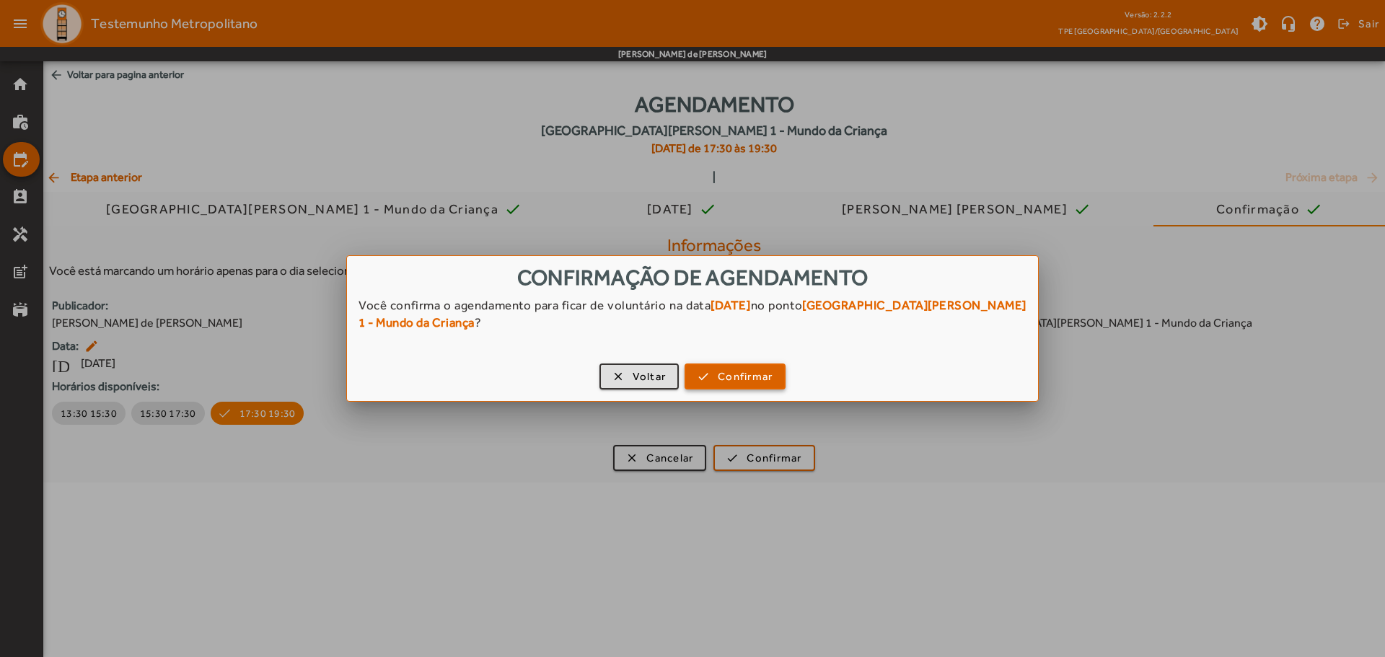
click at [764, 374] on span "Confirmar" at bounding box center [745, 377] width 55 height 17
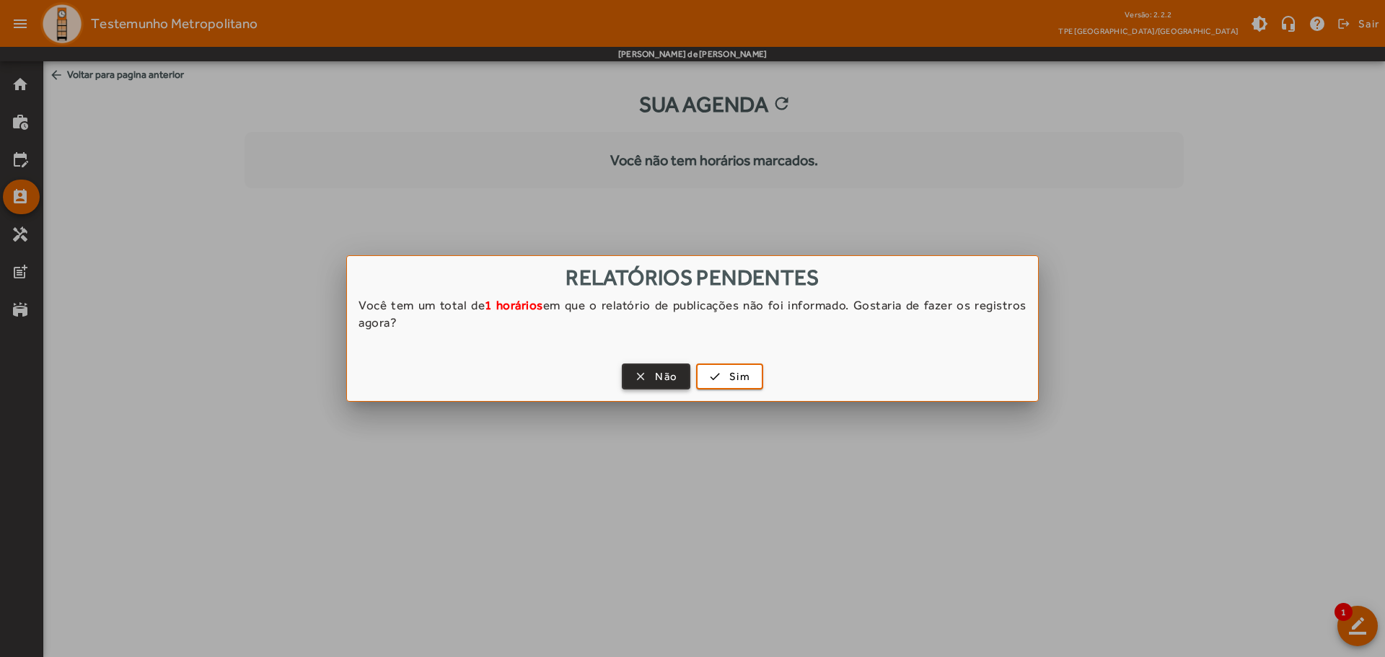
click at [643, 372] on span "button" at bounding box center [656, 376] width 66 height 35
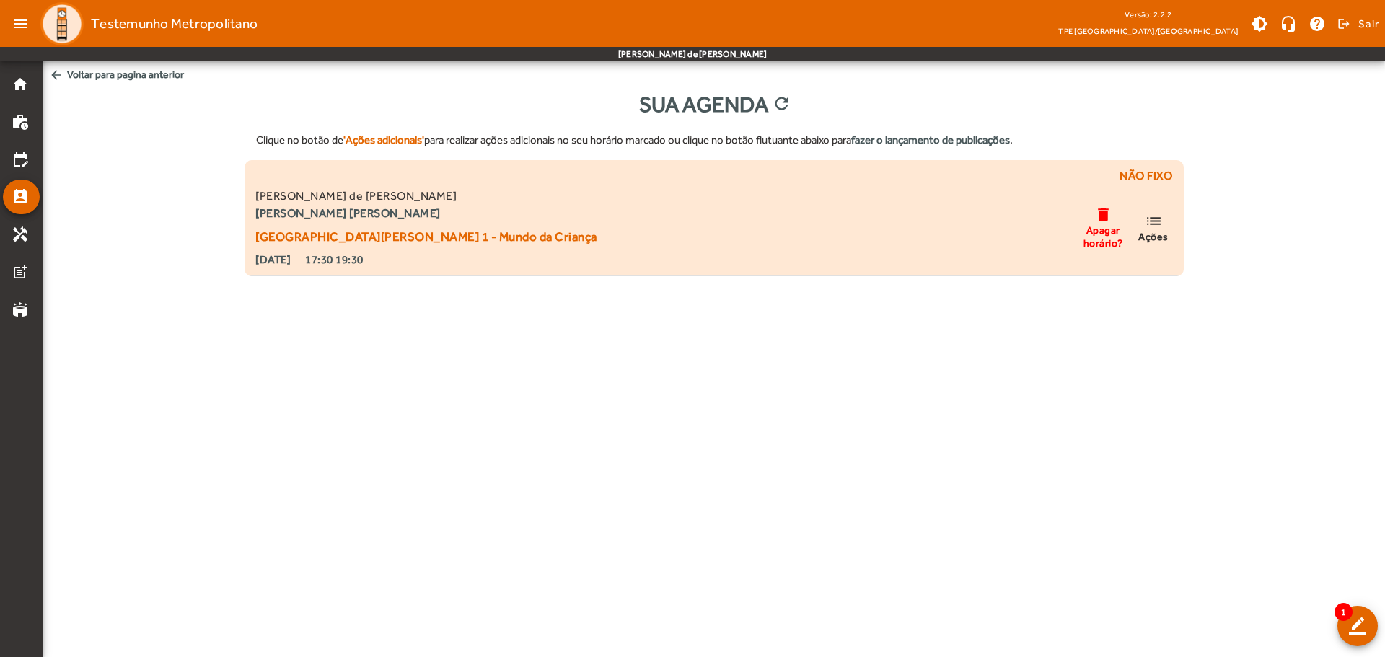
click at [1107, 234] on span "Apagar horário?" at bounding box center [1102, 237] width 43 height 26
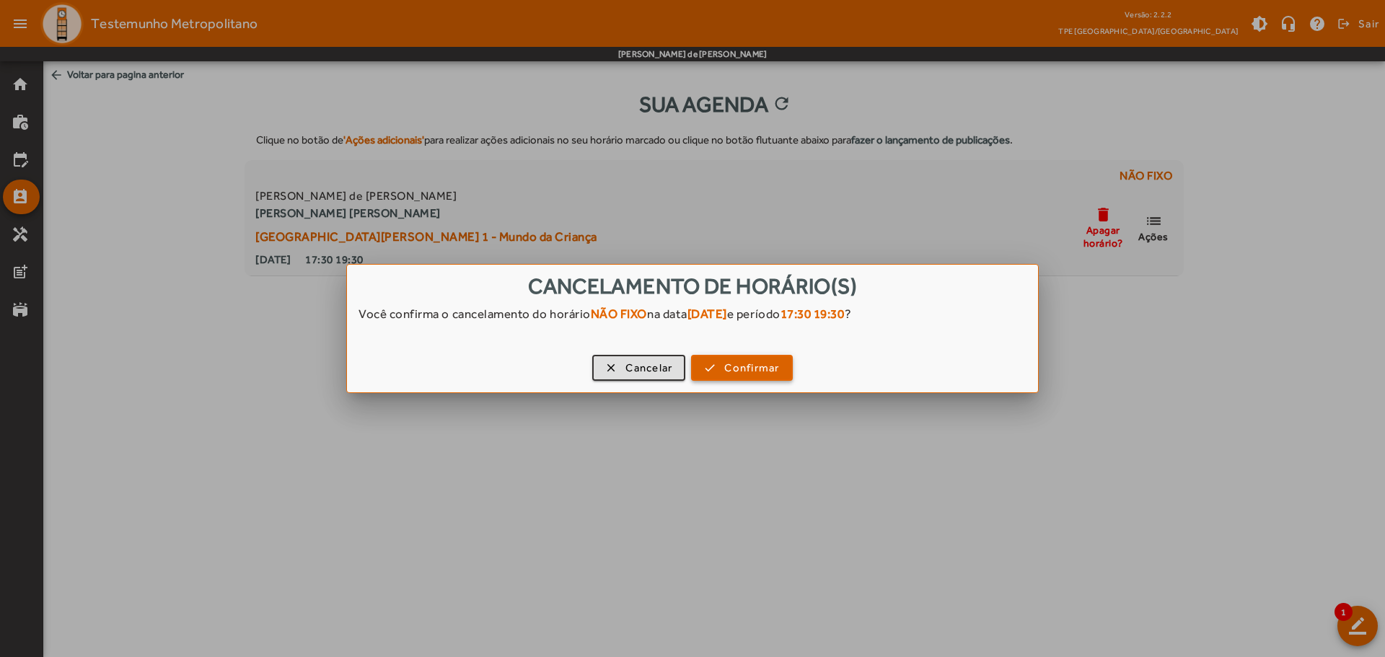
click at [749, 370] on span "Confirmar" at bounding box center [751, 368] width 55 height 17
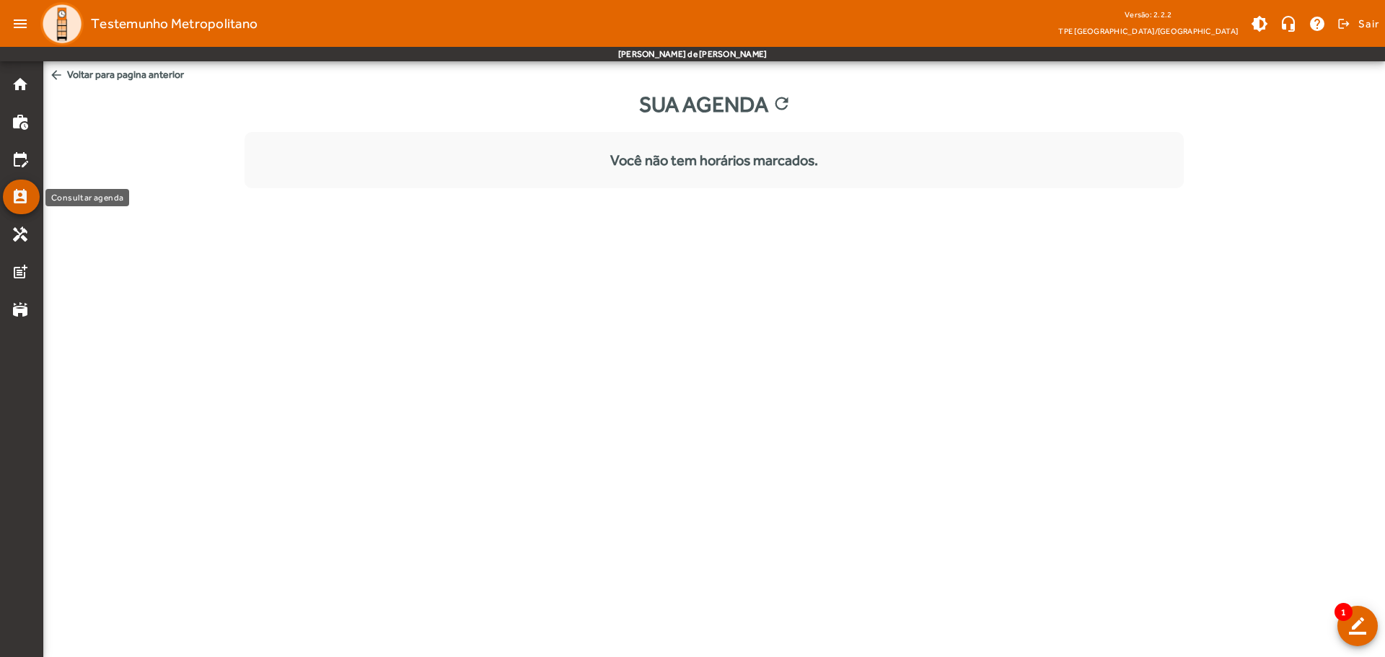
click at [15, 193] on mat-icon "perm_contact_calendar" at bounding box center [20, 196] width 17 height 17
click at [27, 234] on mat-icon "handyman" at bounding box center [20, 234] width 17 height 17
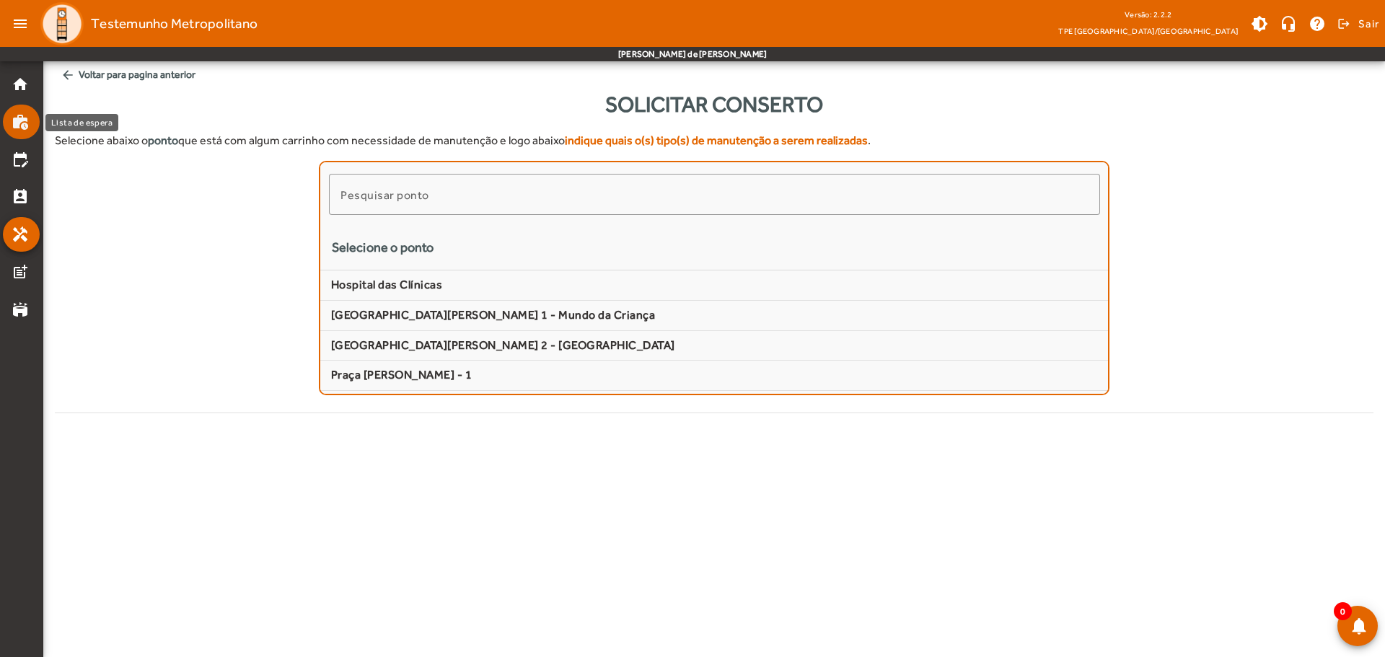
click at [22, 116] on mat-icon "work_history" at bounding box center [20, 121] width 17 height 17
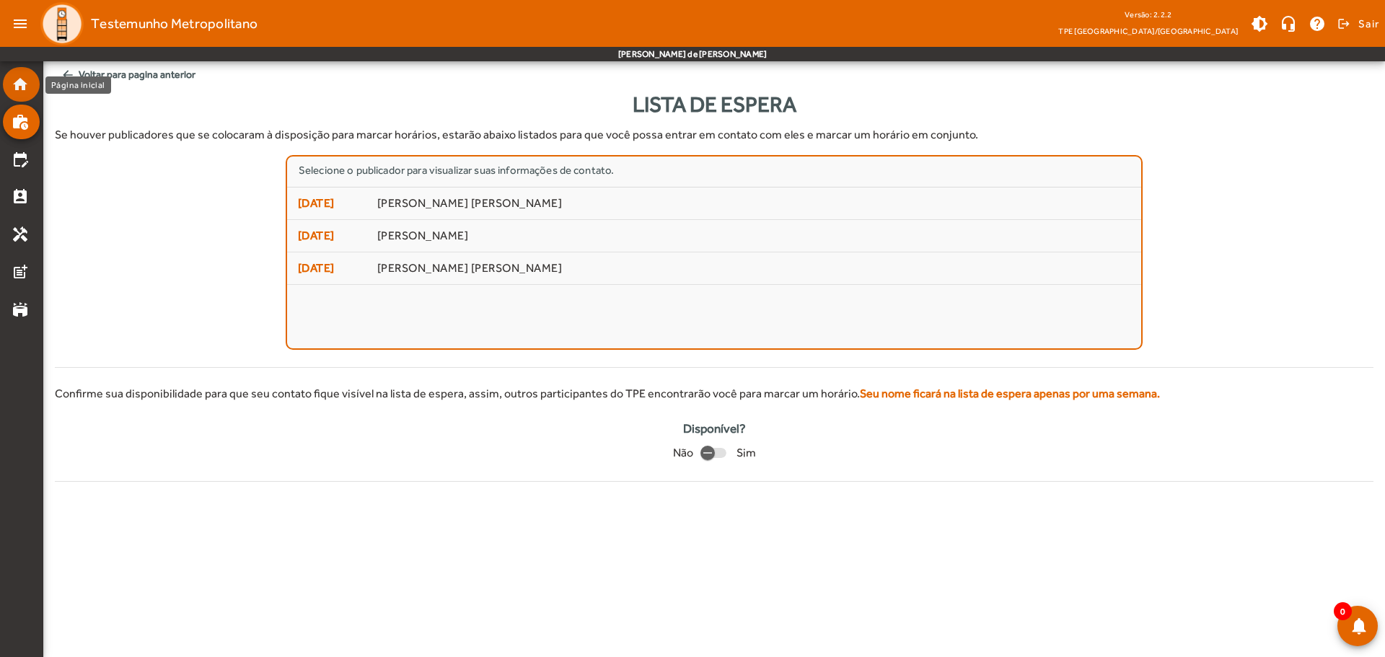
click at [24, 99] on mat-list-item "home" at bounding box center [21, 84] width 37 height 35
